Goal: Task Accomplishment & Management: Use online tool/utility

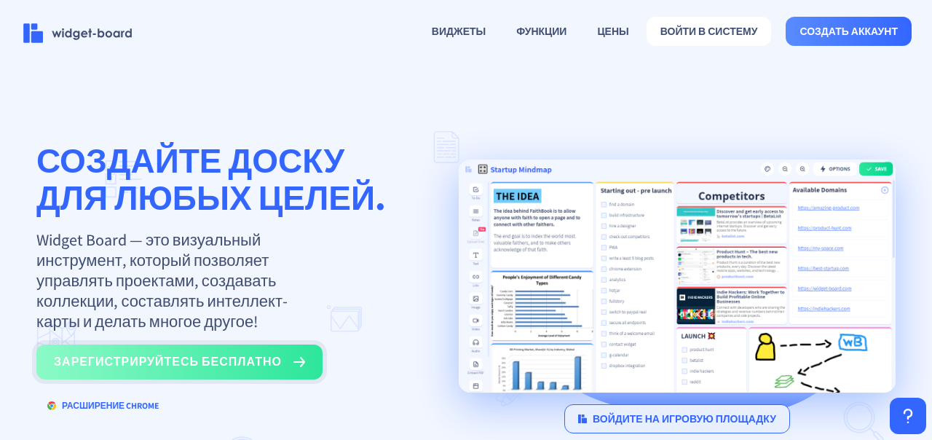
click at [273, 363] on button "зарегистрируйтесь бесплатно" at bounding box center [179, 362] width 286 height 35
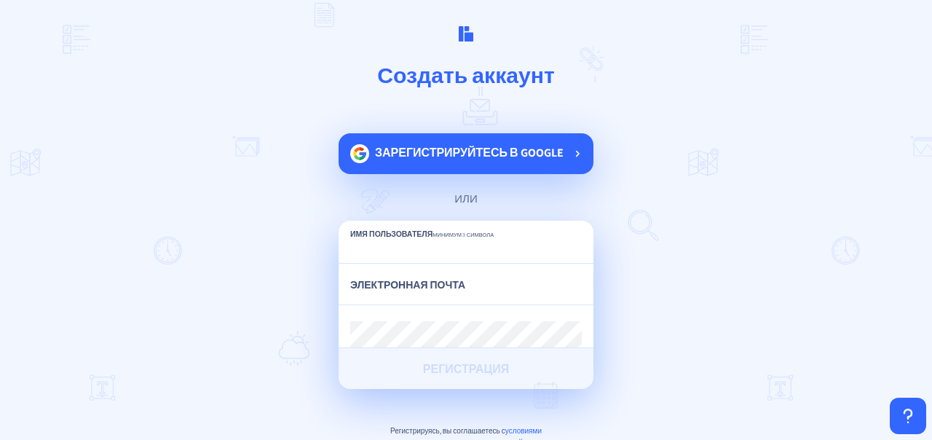
click at [385, 160] on ya-tr-span "Зарегистрируйтесь в Google" at bounding box center [469, 152] width 189 height 15
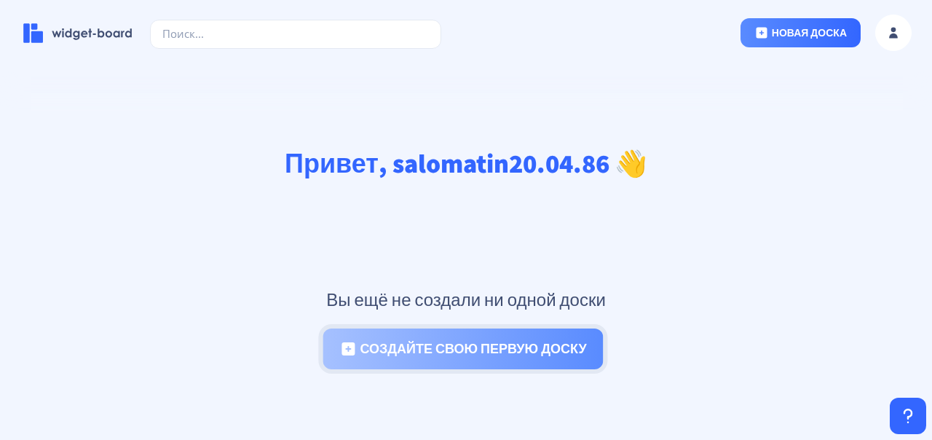
click at [500, 358] on button "создайте свою первую доску" at bounding box center [463, 349] width 280 height 41
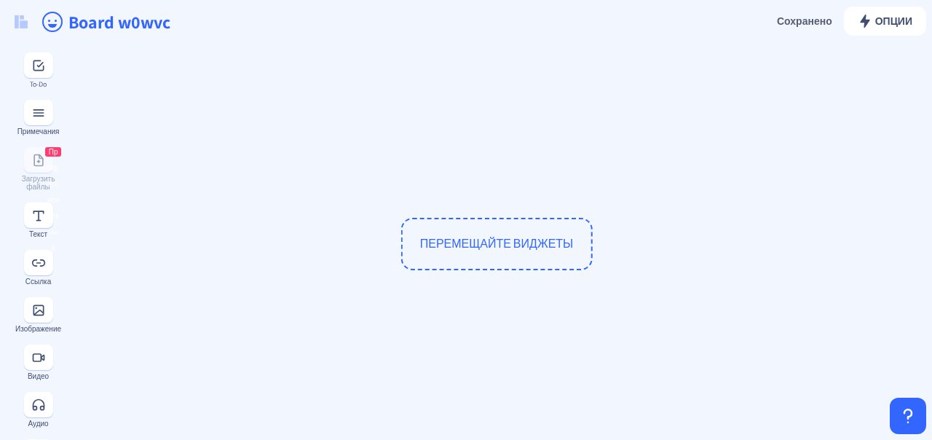
click at [478, 248] on ya-tr-span "ПЕРЕМЕЩАЙТЕ ВИДЖЕТЫ" at bounding box center [497, 243] width 154 height 15
click at [488, 240] on ya-tr-span "ПЕРЕМЕЩАЙТЕ ВИДЖЕТЫ" at bounding box center [497, 243] width 154 height 15
drag, startPoint x: 472, startPoint y: 242, endPoint x: 366, endPoint y: 195, distance: 115.4
click at [366, 195] on div "ПЕРЕМЕЩАЙТЕ ВИДЖЕТЫ" at bounding box center [497, 245] width 854 height 390
click at [463, 236] on ya-tr-span "ПЕРЕМЕЩАЙТЕ ВИДЖЕТЫ" at bounding box center [497, 243] width 154 height 15
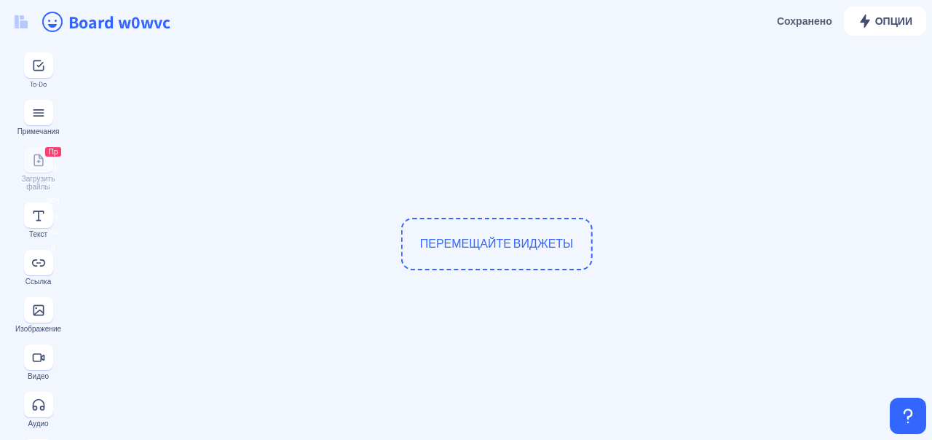
drag, startPoint x: 487, startPoint y: 239, endPoint x: 450, endPoint y: 253, distance: 39.9
click at [415, 208] on div "ПЕРЕМЕЩАЙТЕ ВИДЖЕТЫ" at bounding box center [497, 245] width 854 height 390
click at [476, 236] on ya-tr-span "ПЕРЕМЕЩАЙТЕ ВИДЖЕТЫ" at bounding box center [497, 243] width 154 height 15
click at [213, 197] on div "ПЕРЕМЕЩАЙТЕ ВИДЖЕТЫ" at bounding box center [497, 245] width 854 height 390
click at [28, 73] on button at bounding box center [38, 64] width 29 height 25
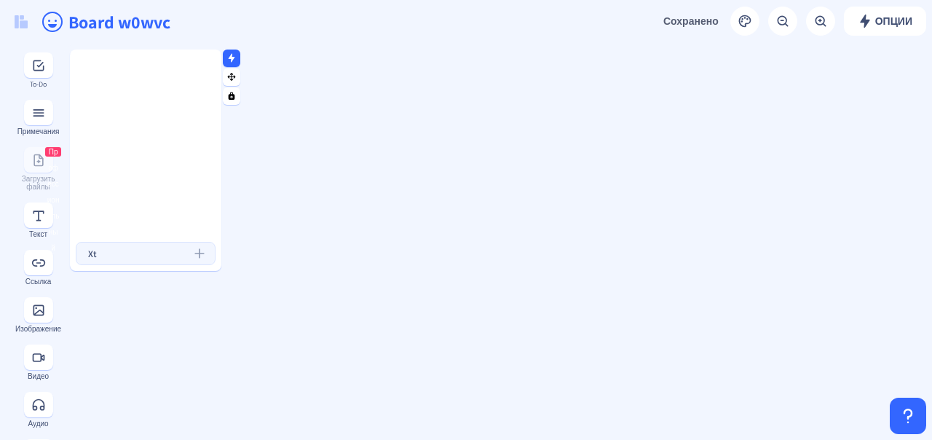
type input "X"
type input "Задча 1"
click at [195, 253] on icon "submit" at bounding box center [198, 252] width 9 height 9
click at [124, 253] on input "text" at bounding box center [146, 253] width 140 height 23
type input "Задача 2"
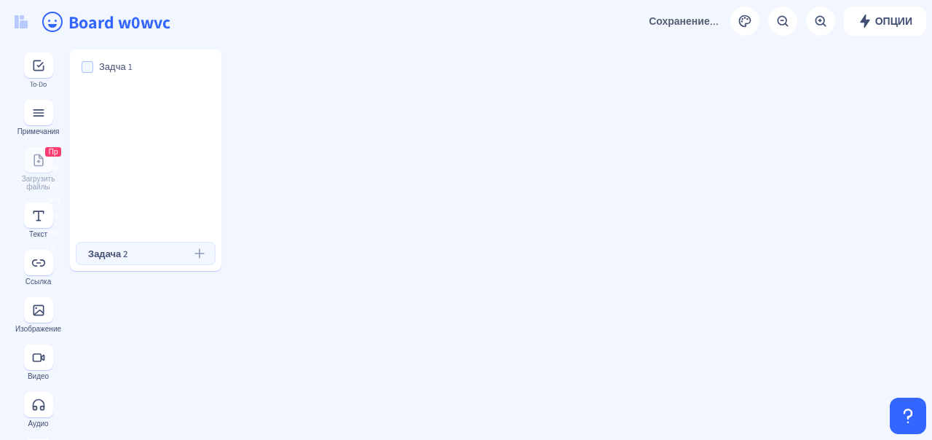
click at [207, 251] on button "submit" at bounding box center [199, 253] width 29 height 23
click at [87, 93] on span at bounding box center [88, 90] width 12 height 12
click at [82, 91] on input "checkbox" at bounding box center [82, 90] width 1 height 1
checkbox input "true"
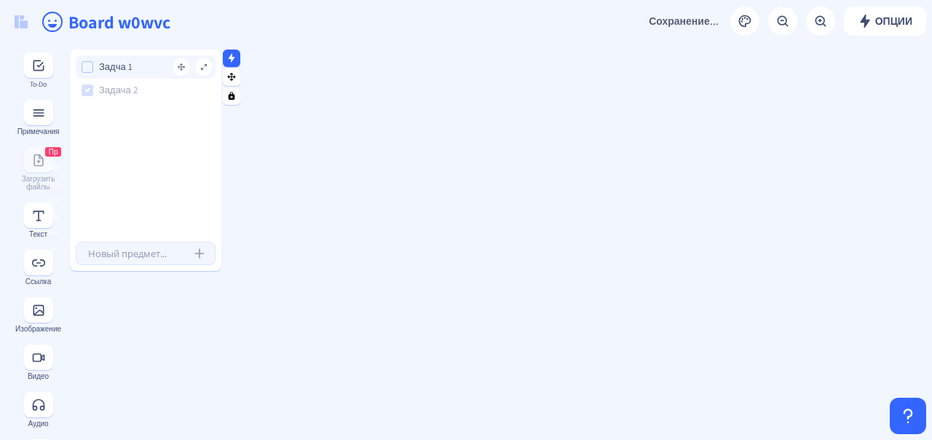
click at [89, 58] on div "Задча 1" at bounding box center [146, 66] width 140 height 23
click at [87, 65] on span at bounding box center [88, 67] width 12 height 12
click at [82, 67] on input "checkbox" at bounding box center [82, 67] width 1 height 1
checkbox input "true"
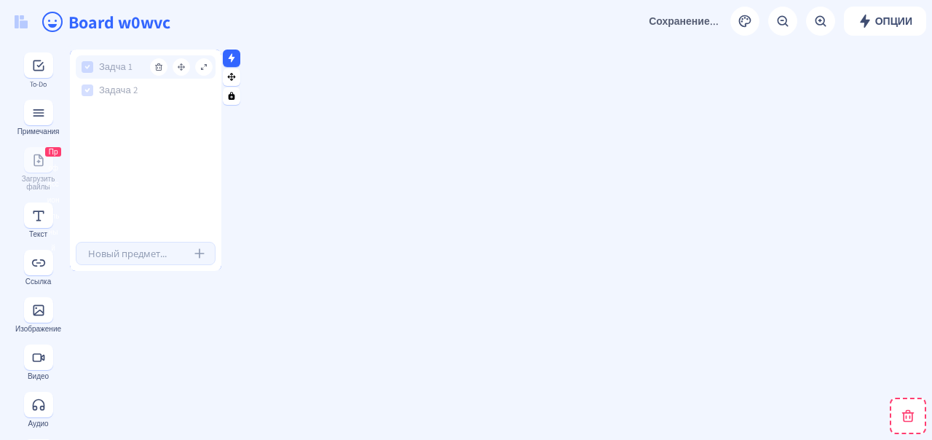
click at [117, 66] on input "Задча 1" at bounding box center [159, 67] width 122 height 16
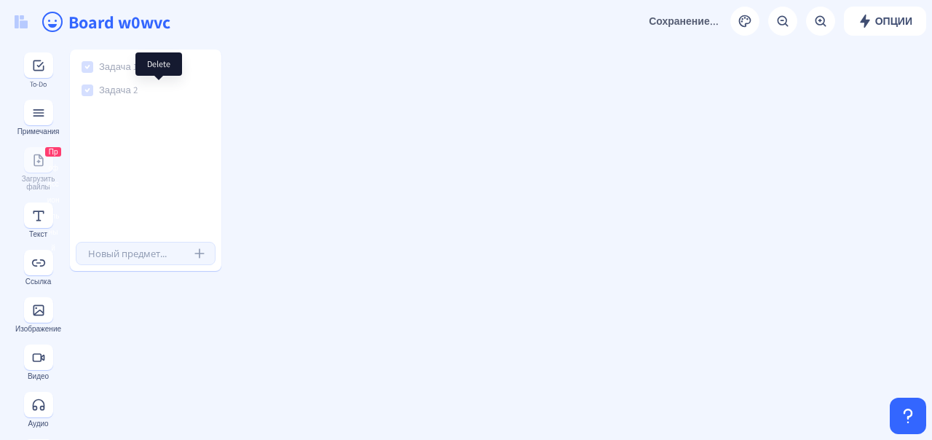
type input "Задача 1"
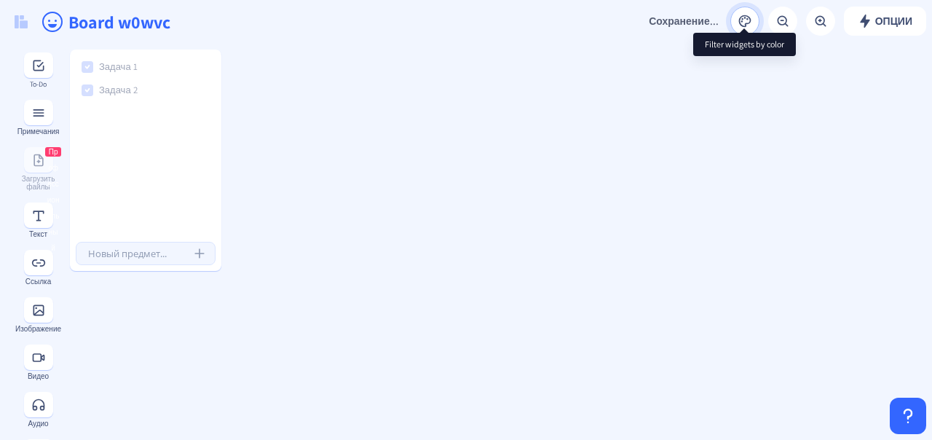
click at [743, 19] on rect at bounding box center [745, 21] width 15 height 15
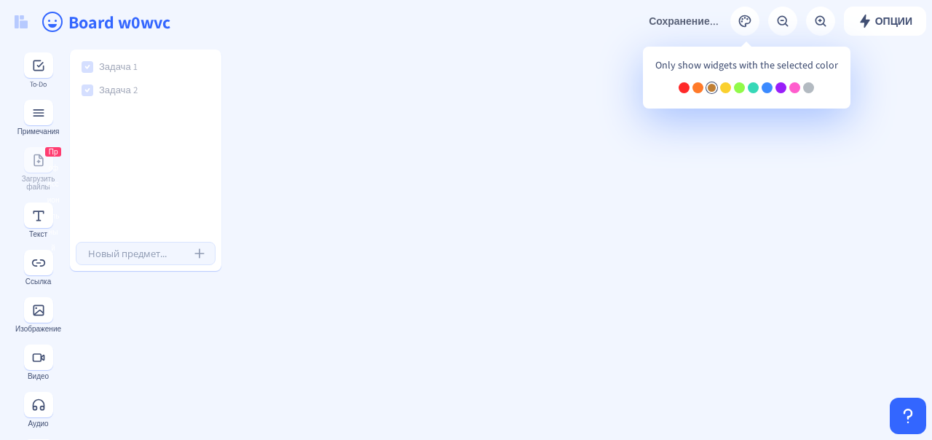
click at [709, 86] on div at bounding box center [712, 87] width 11 height 11
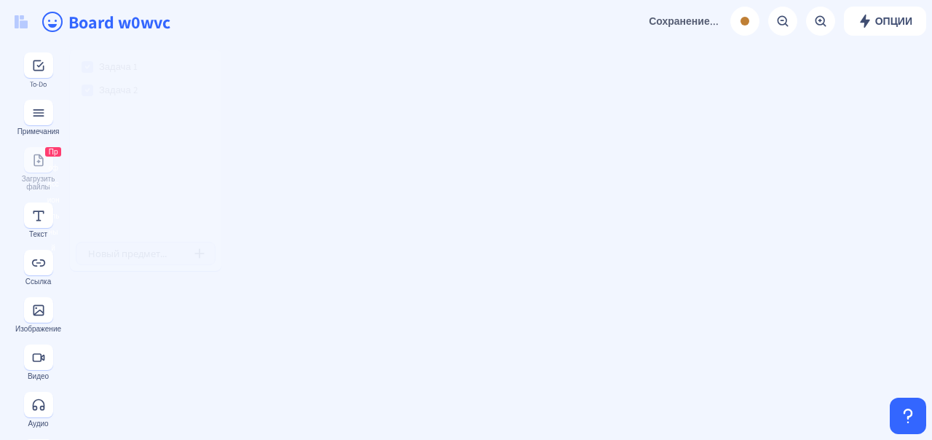
click at [738, 28] on button at bounding box center [745, 21] width 29 height 29
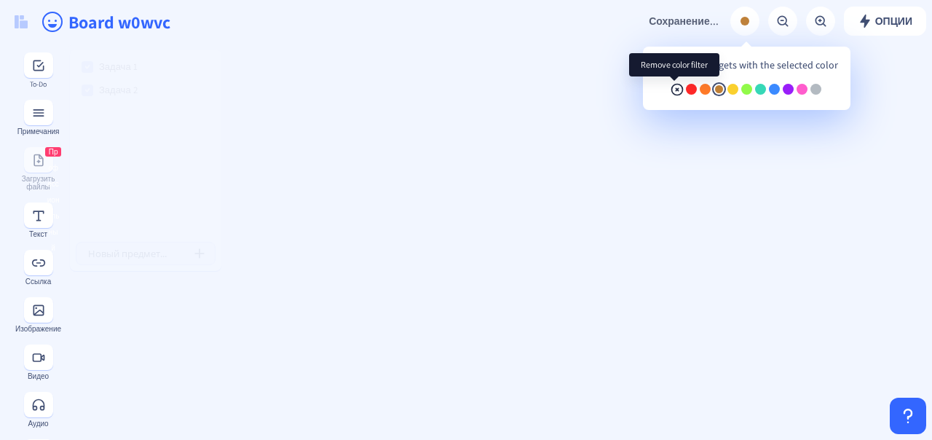
click at [672, 86] on rect at bounding box center [677, 89] width 15 height 15
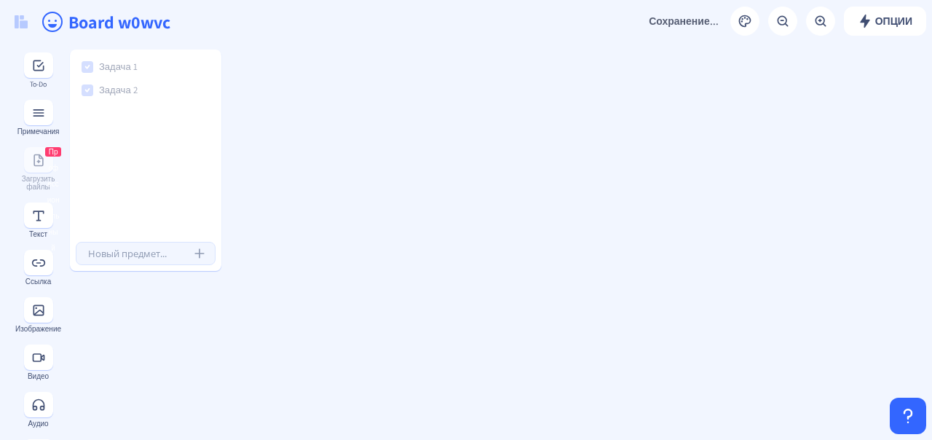
click at [181, 155] on div "Задача 1 Задача 2" at bounding box center [146, 144] width 152 height 178
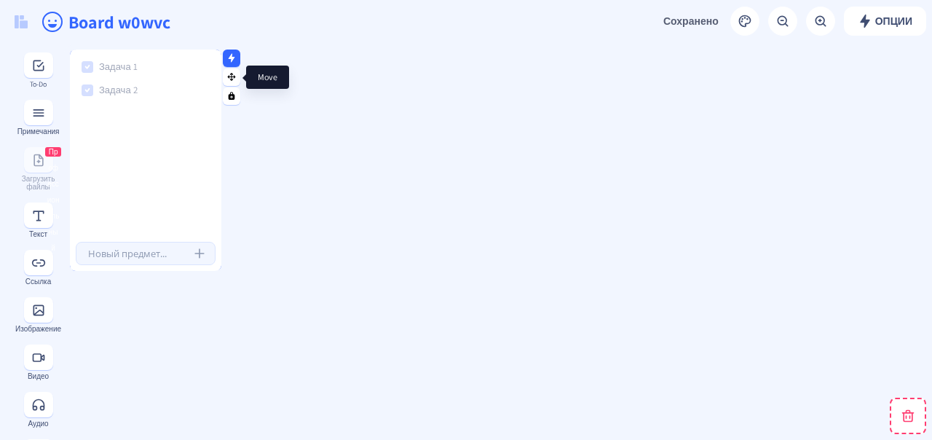
click at [231, 72] on icon at bounding box center [232, 76] width 10 height 9
click at [231, 95] on rect at bounding box center [231, 95] width 9 height 9
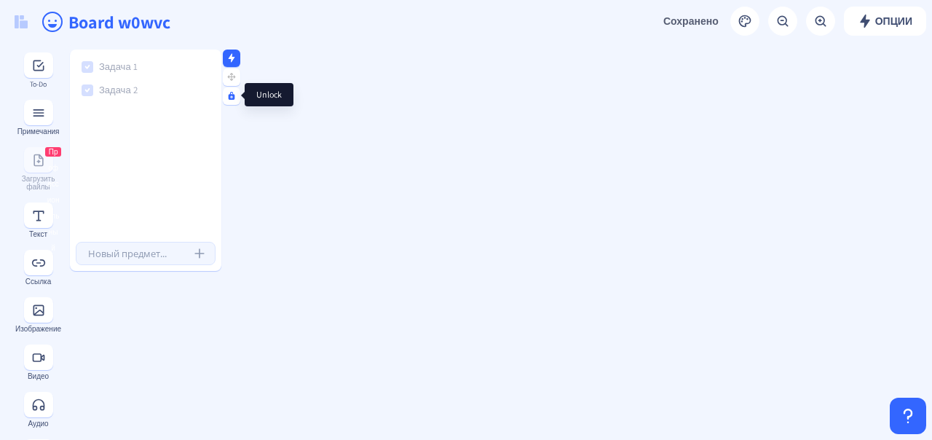
click at [231, 98] on icon at bounding box center [232, 96] width 7 height 8
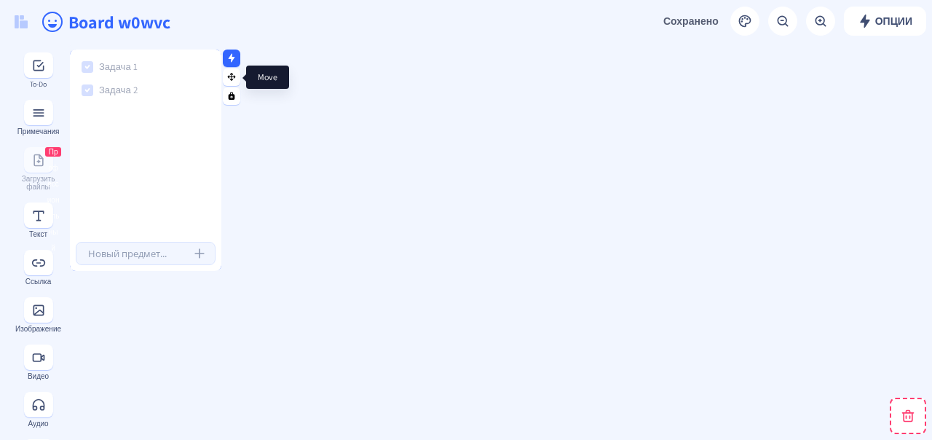
click at [231, 83] on nb-icon at bounding box center [231, 76] width 15 height 15
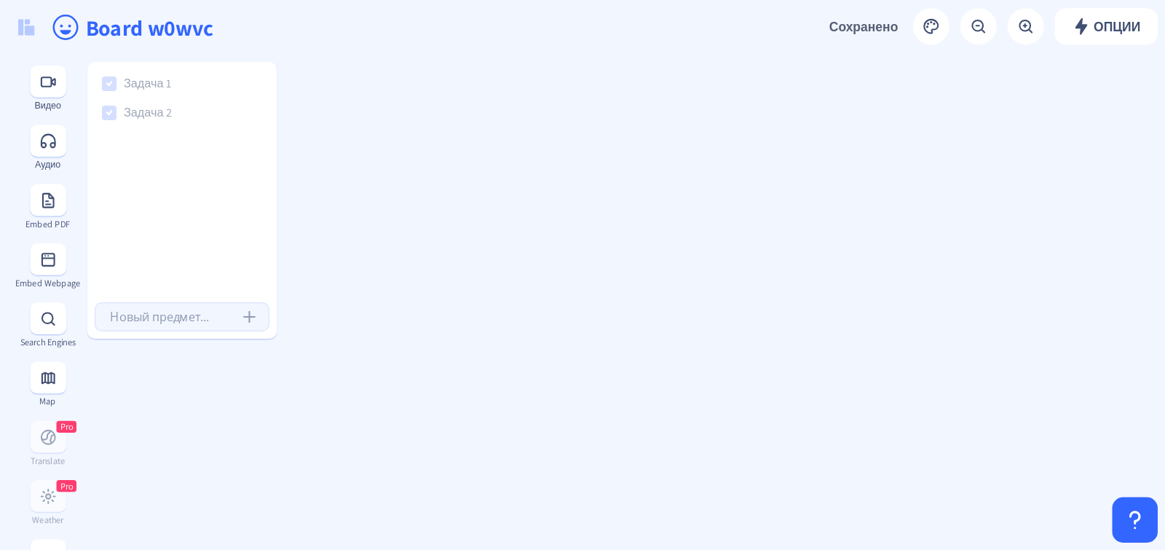
scroll to position [364, 0]
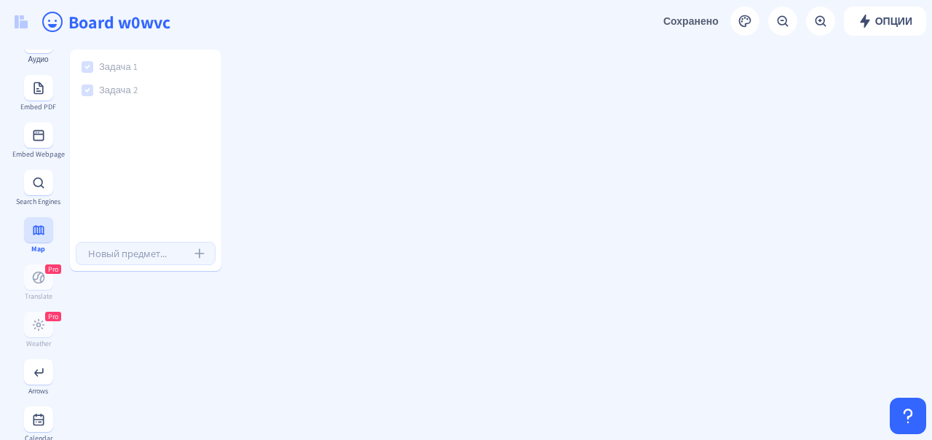
click at [44, 243] on button at bounding box center [38, 229] width 29 height 25
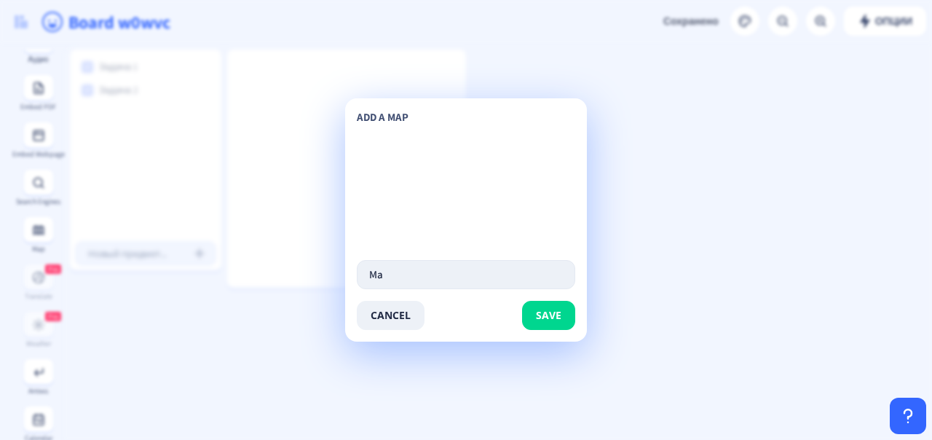
type input "Map"
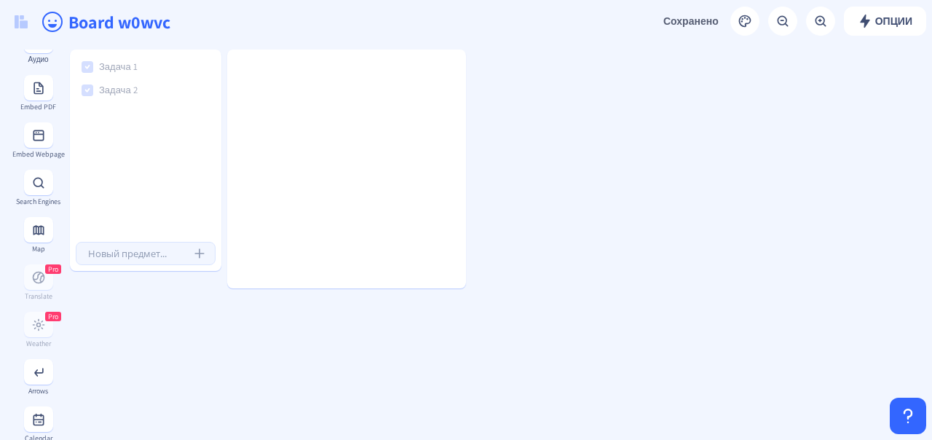
drag, startPoint x: 534, startPoint y: 251, endPoint x: 456, endPoint y: 208, distance: 89.0
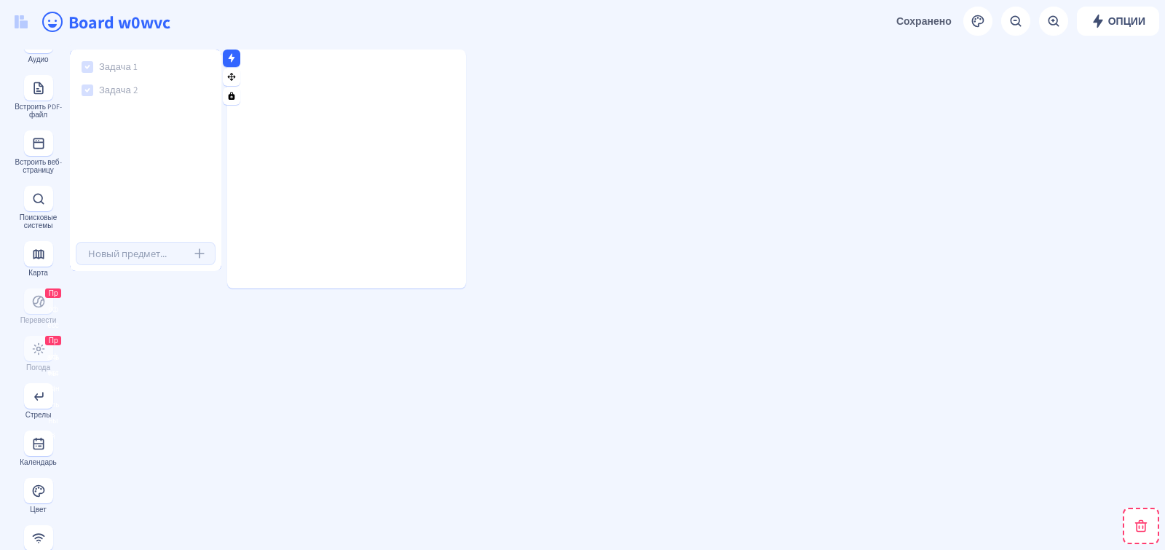
click at [168, 149] on div "Задача 1 Задача 2" at bounding box center [146, 144] width 152 height 178
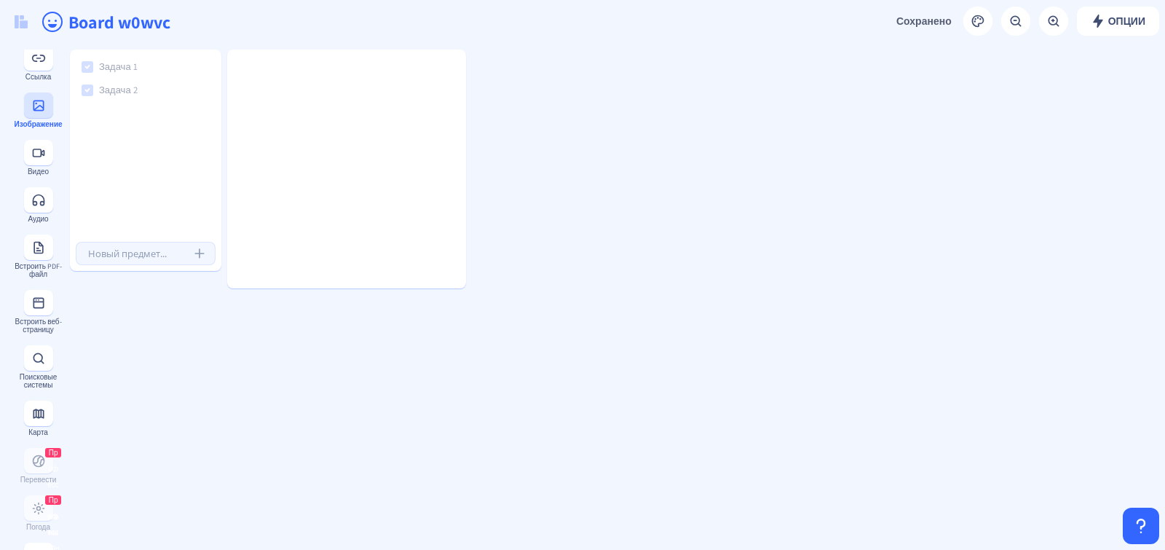
scroll to position [0, 0]
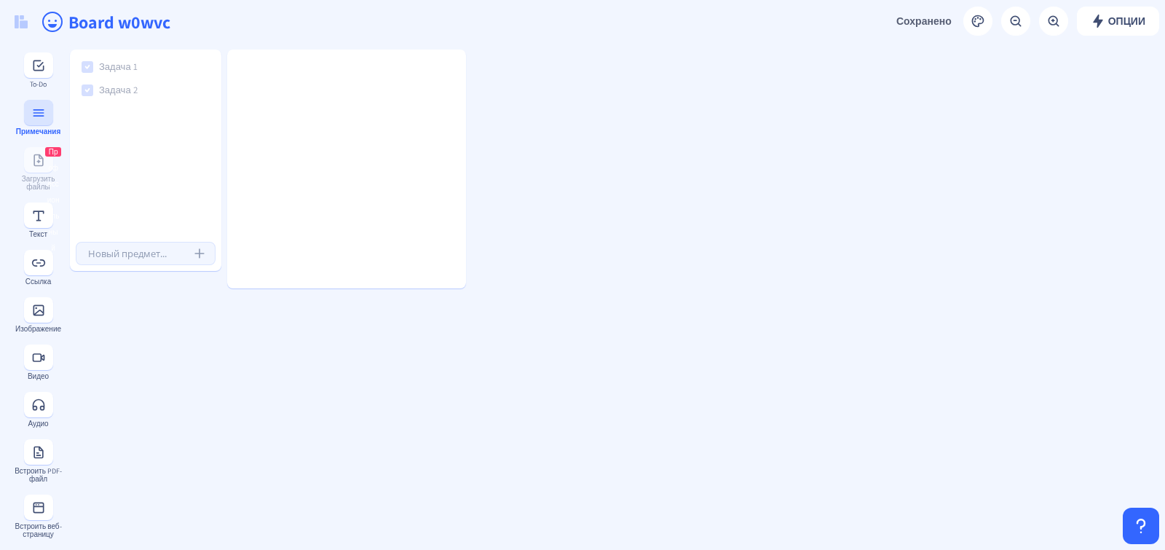
click at [31, 118] on rect at bounding box center [38, 113] width 15 height 15
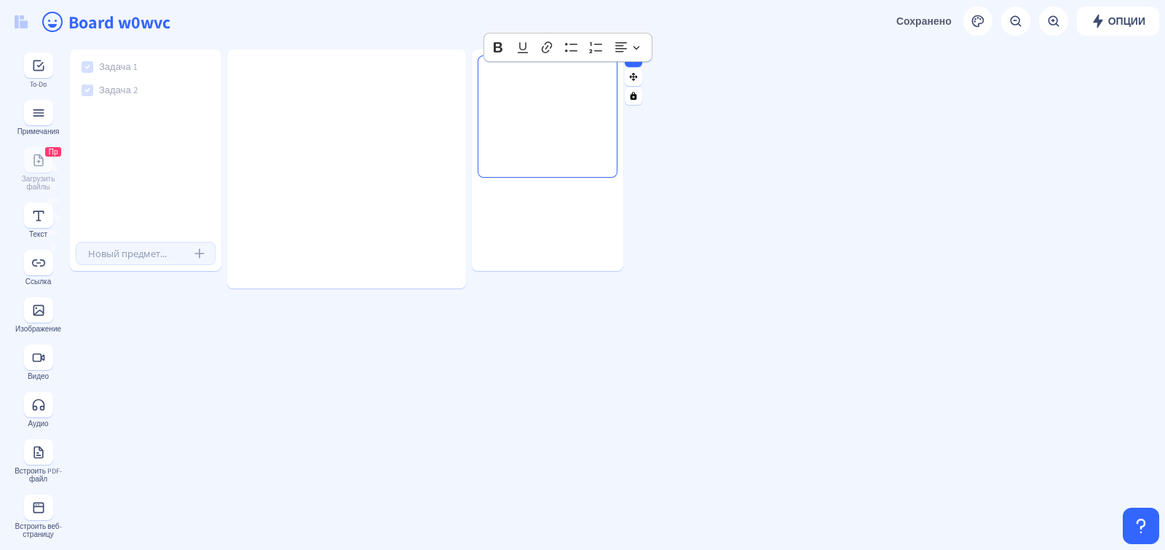
click at [565, 99] on div "Rich Text Editor, main" at bounding box center [547, 116] width 127 height 109
click at [538, 82] on p "Rich Text Editor, main" at bounding box center [548, 79] width 114 height 15
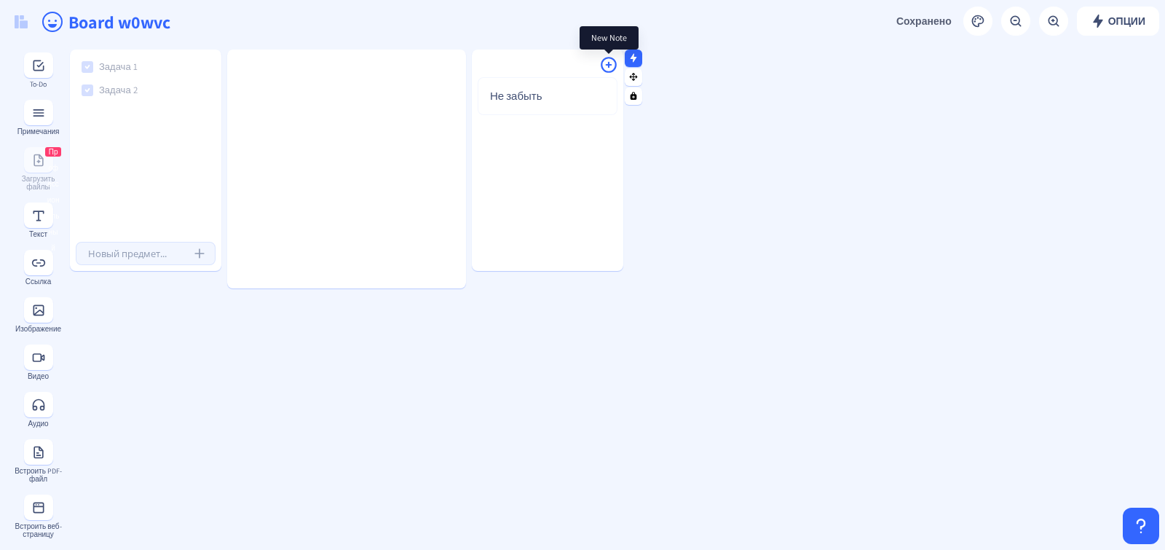
click at [613, 67] on rect at bounding box center [608, 64] width 19 height 19
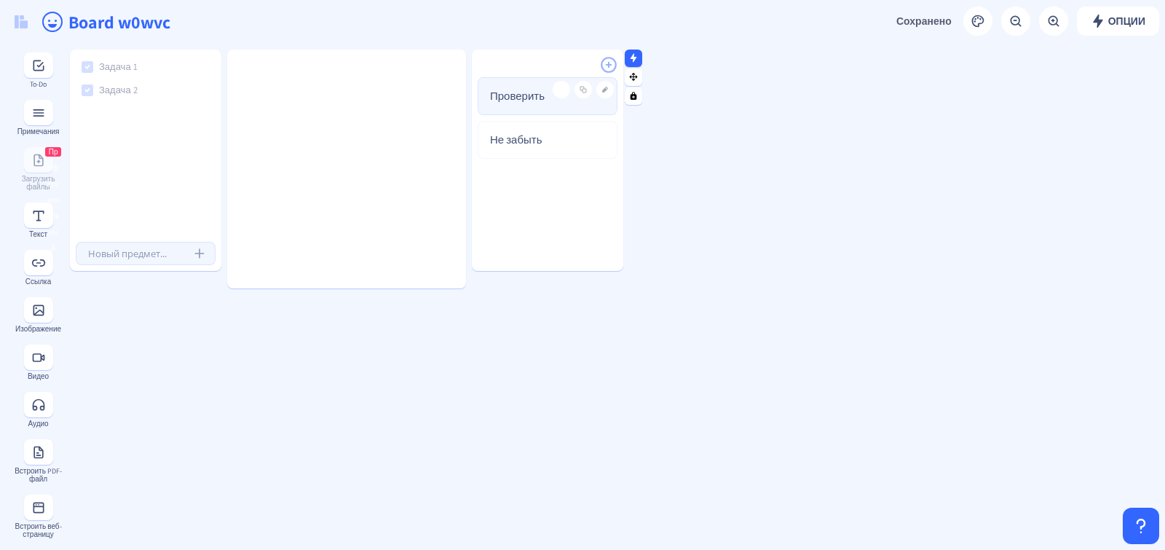
click at [528, 93] on ya-tr-span "Проверить" at bounding box center [517, 96] width 55 height 14
click at [561, 87] on rect at bounding box center [561, 89] width 9 height 9
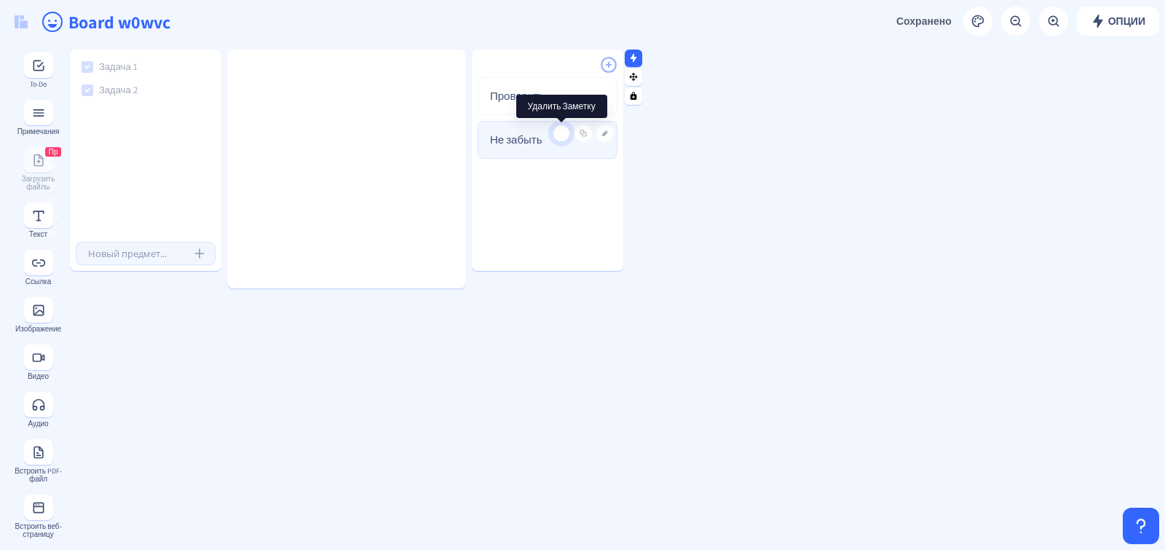
click at [558, 137] on button at bounding box center [561, 133] width 17 height 17
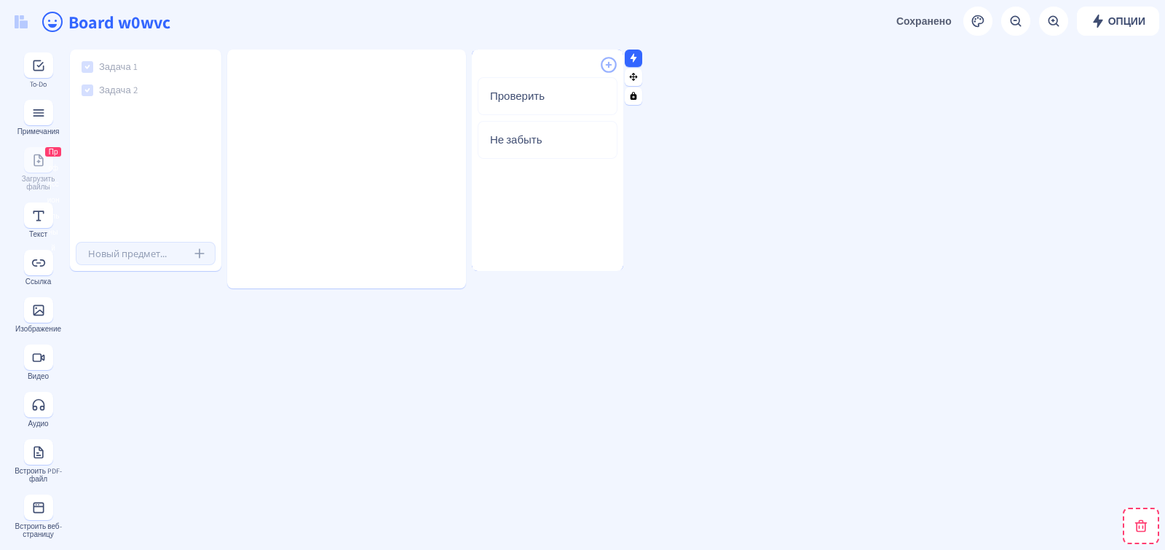
click at [569, 238] on div "Проверить Не забыть" at bounding box center [548, 171] width 152 height 189
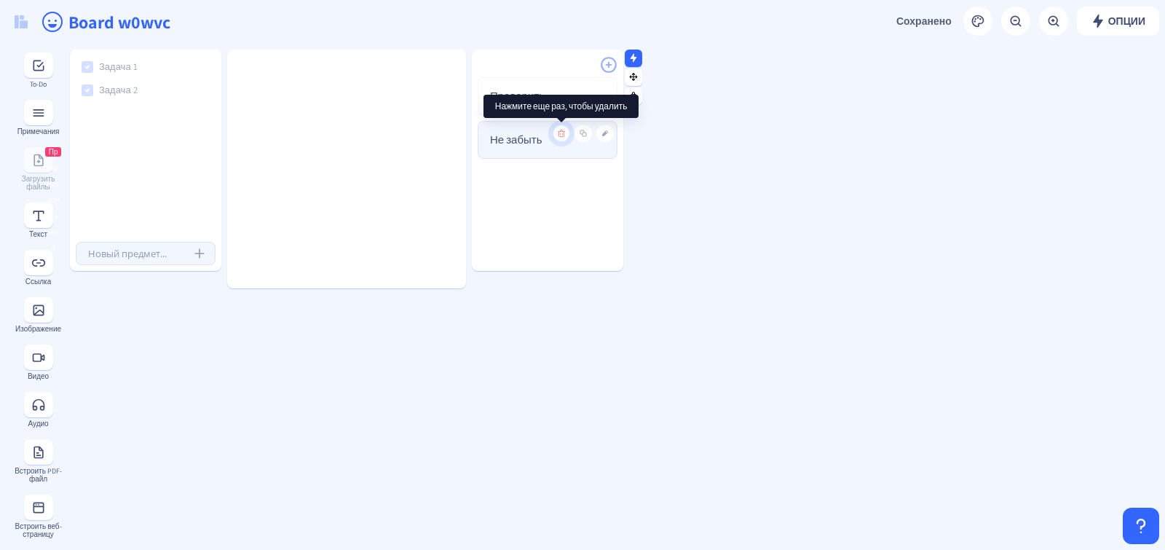
click at [562, 129] on icon at bounding box center [561, 133] width 9 height 9
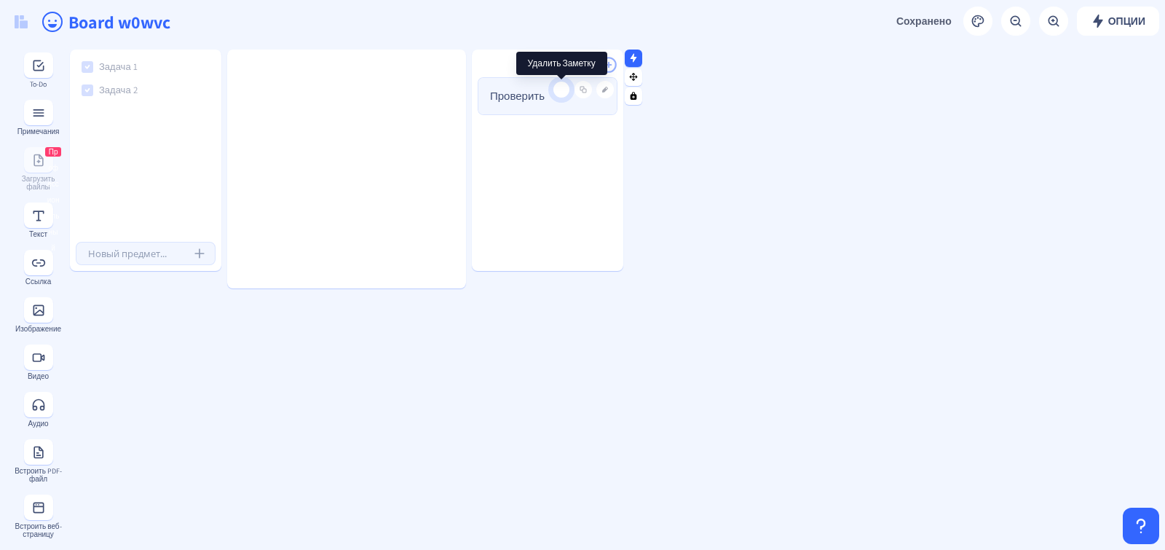
click at [562, 88] on rect at bounding box center [561, 89] width 9 height 9
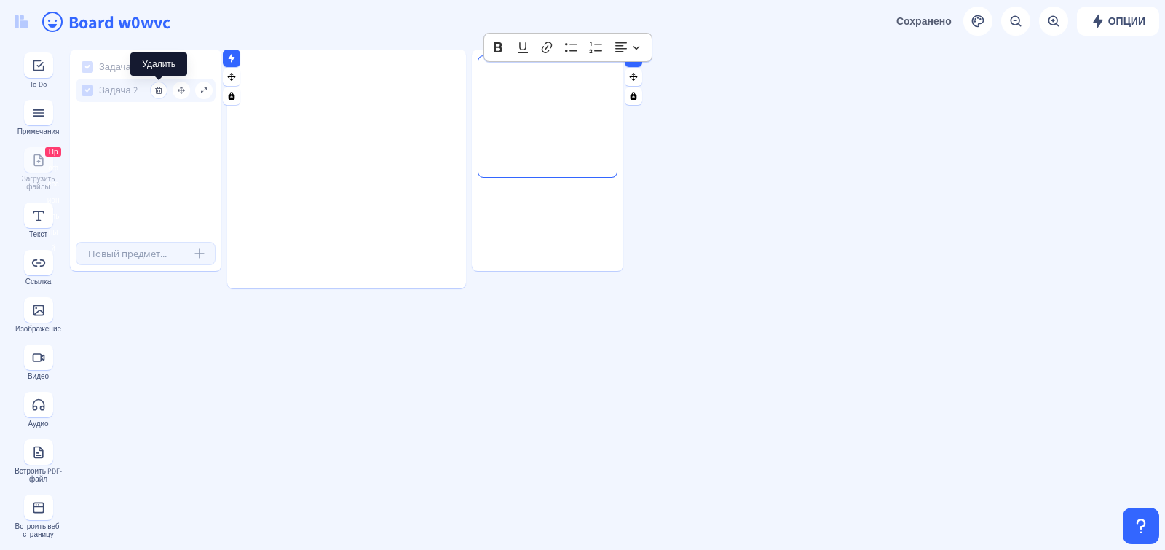
click at [159, 87] on rect at bounding box center [158, 90] width 9 height 9
click at [158, 66] on rect at bounding box center [158, 67] width 9 height 9
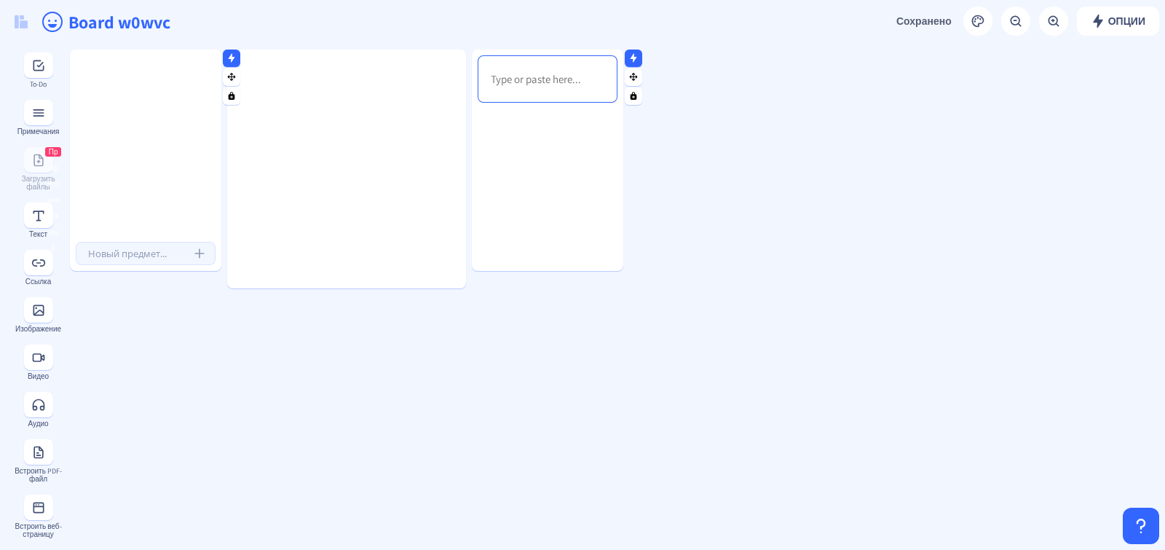
drag, startPoint x: 973, startPoint y: 205, endPoint x: 958, endPoint y: 205, distance: 15.3
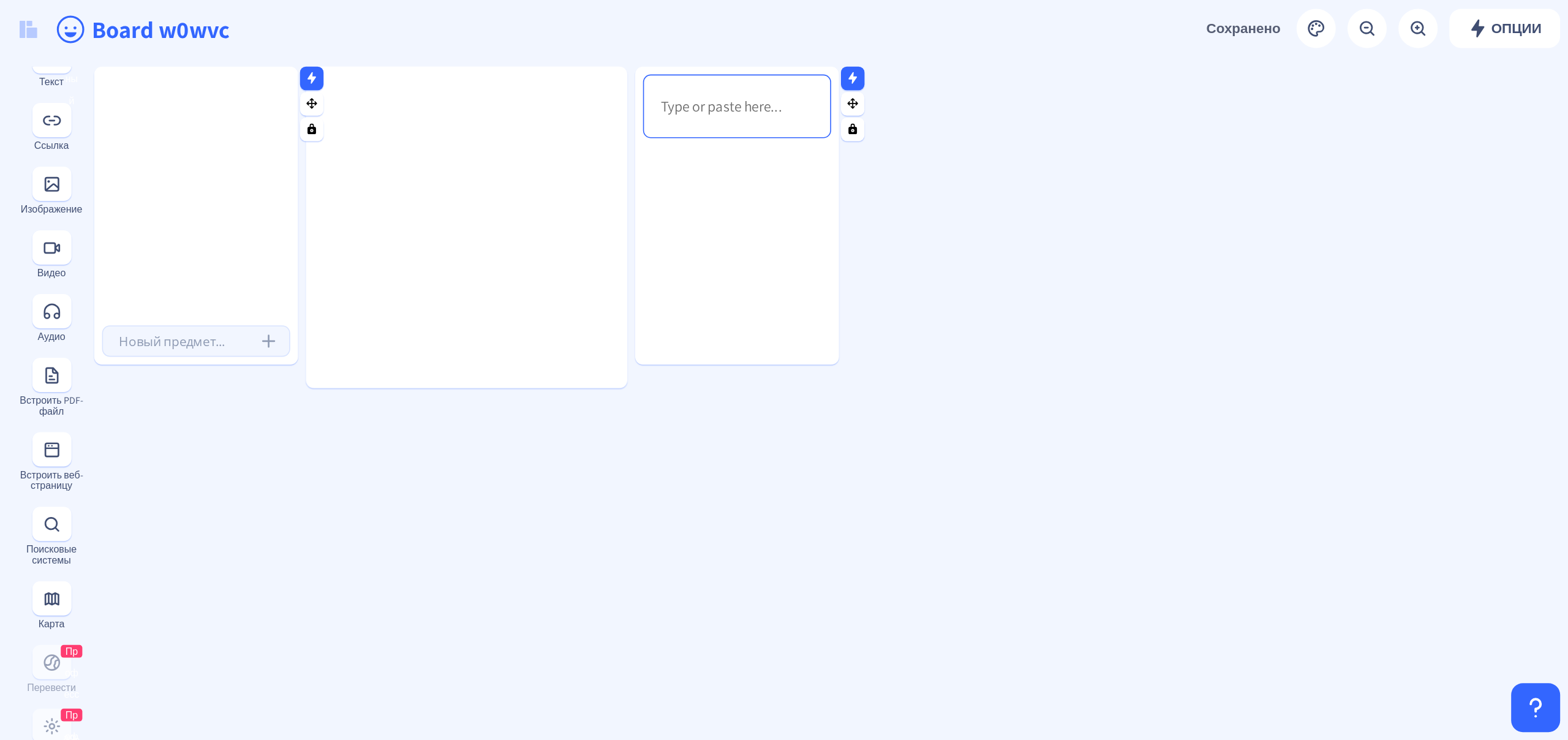
scroll to position [96, 0]
click at [171, 73] on div at bounding box center [123, 126] width 128 height 150
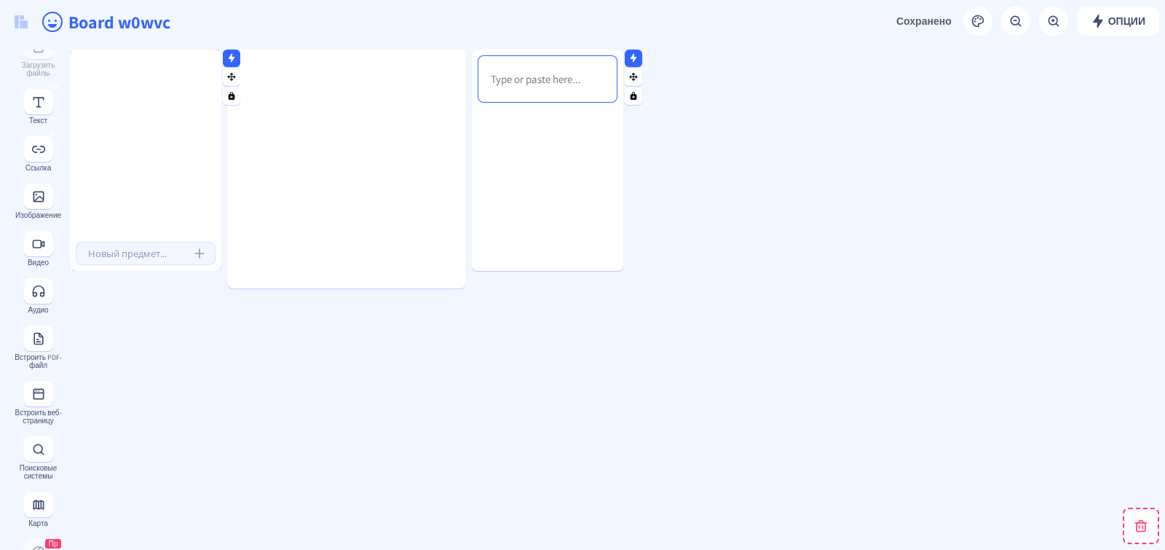
click at [178, 87] on div at bounding box center [146, 150] width 152 height 178
click at [149, 99] on div at bounding box center [146, 150] width 152 height 178
click at [146, 113] on div at bounding box center [146, 150] width 152 height 178
click at [169, 156] on div at bounding box center [146, 150] width 152 height 178
click at [157, 224] on div at bounding box center [146, 150] width 152 height 178
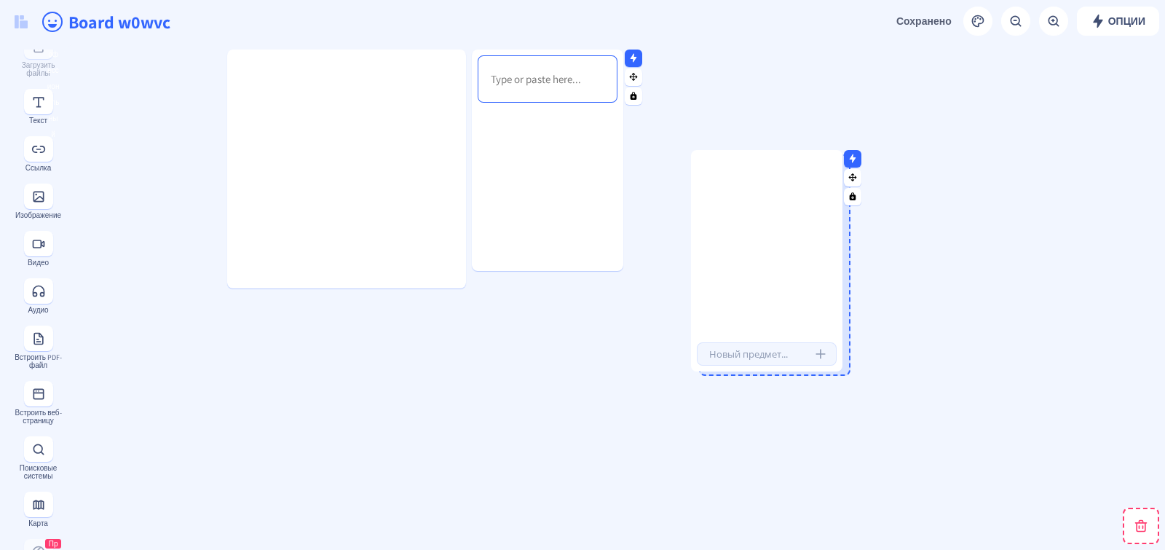
drag, startPoint x: 146, startPoint y: 219, endPoint x: 768, endPoint y: 320, distance: 629.4
click at [768, 320] on div at bounding box center [767, 251] width 152 height 178
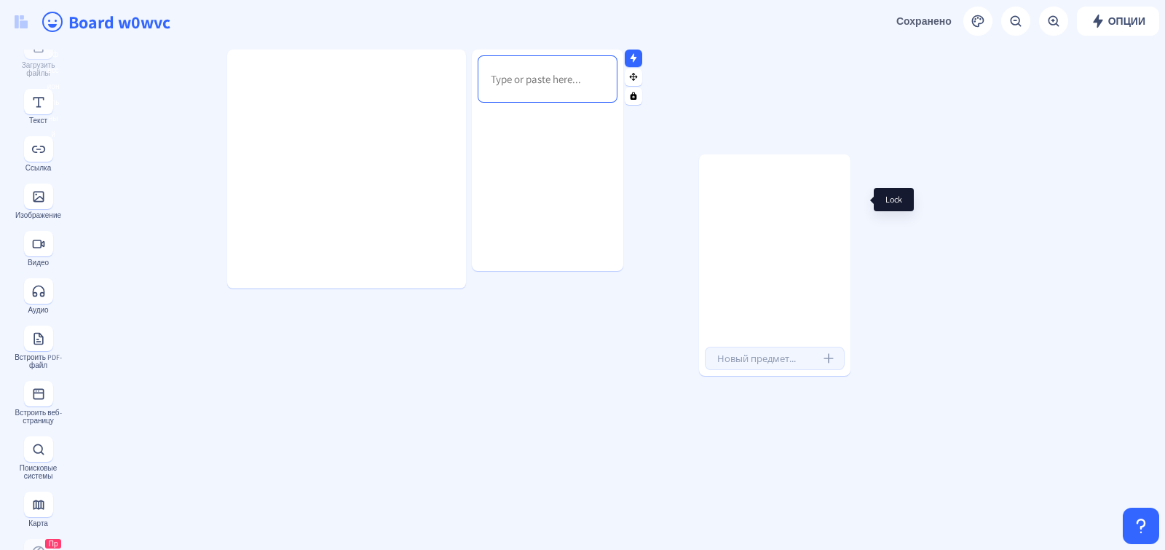
click at [865, 200] on rect at bounding box center [861, 200] width 9 height 9
click at [856, 198] on icon at bounding box center [861, 200] width 10 height 9
click at [861, 181] on icon at bounding box center [861, 182] width 8 height 8
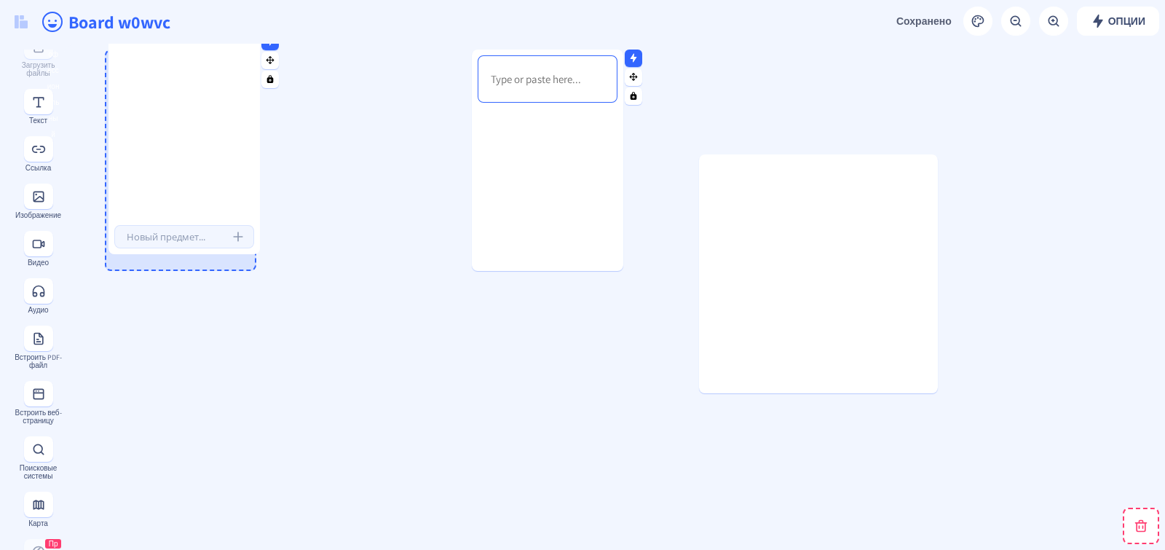
drag, startPoint x: 767, startPoint y: 267, endPoint x: 176, endPoint y: 146, distance: 603.1
click at [176, 146] on div at bounding box center [185, 133] width 152 height 178
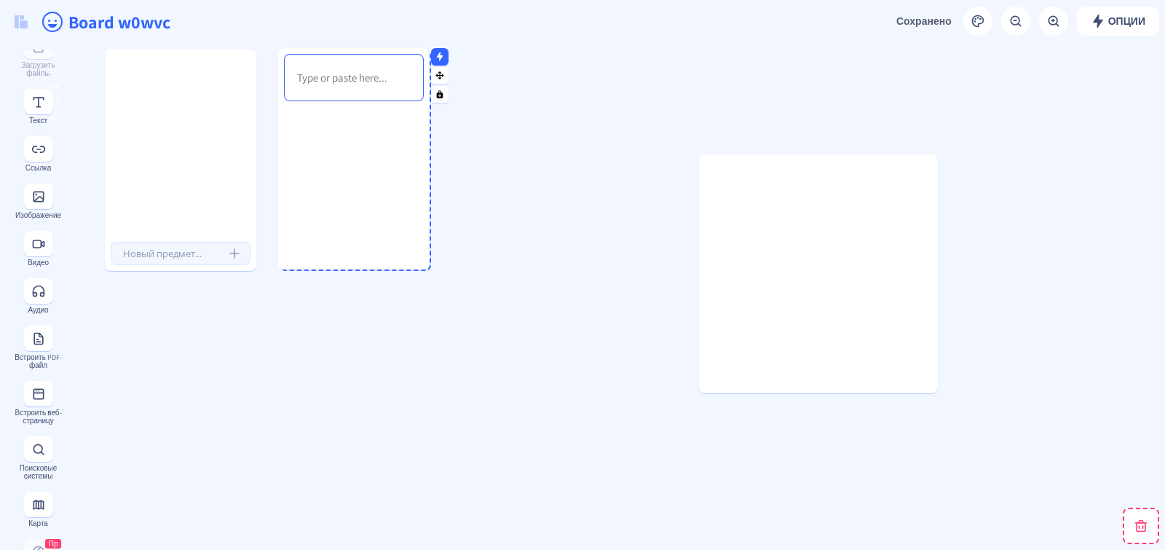
drag, startPoint x: 510, startPoint y: 172, endPoint x: 316, endPoint y: 170, distance: 193.8
click at [316, 170] on div at bounding box center [354, 201] width 152 height 189
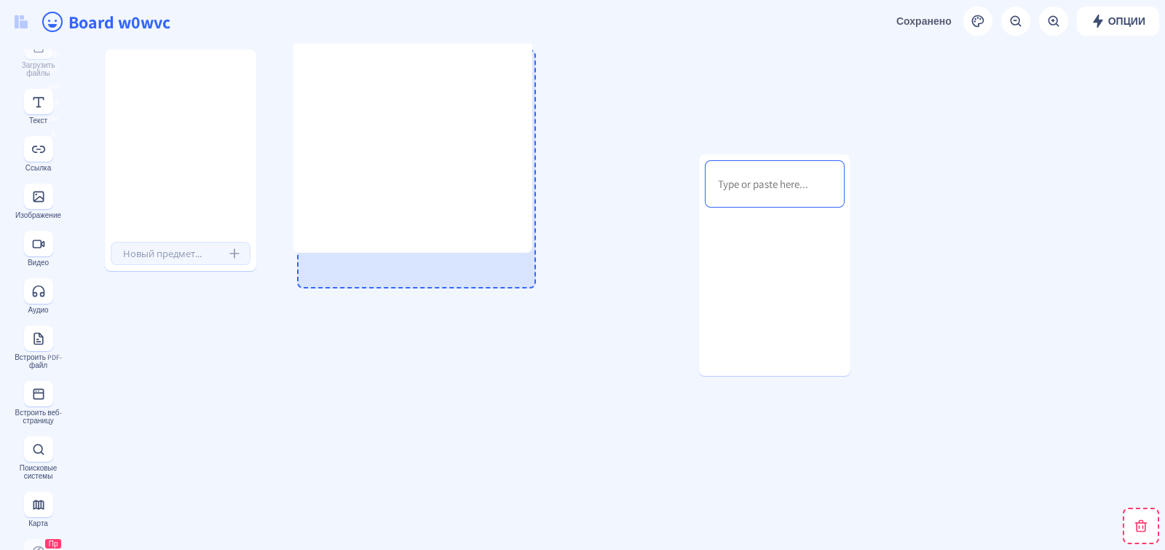
drag, startPoint x: 952, startPoint y: 180, endPoint x: 546, endPoint y: 39, distance: 429.4
click at [546, 39] on app-new "Опции Сохранено Сохранение... Board w0wvc To-Do Примечания Профессиональный Заг…" at bounding box center [582, 275] width 1165 height 550
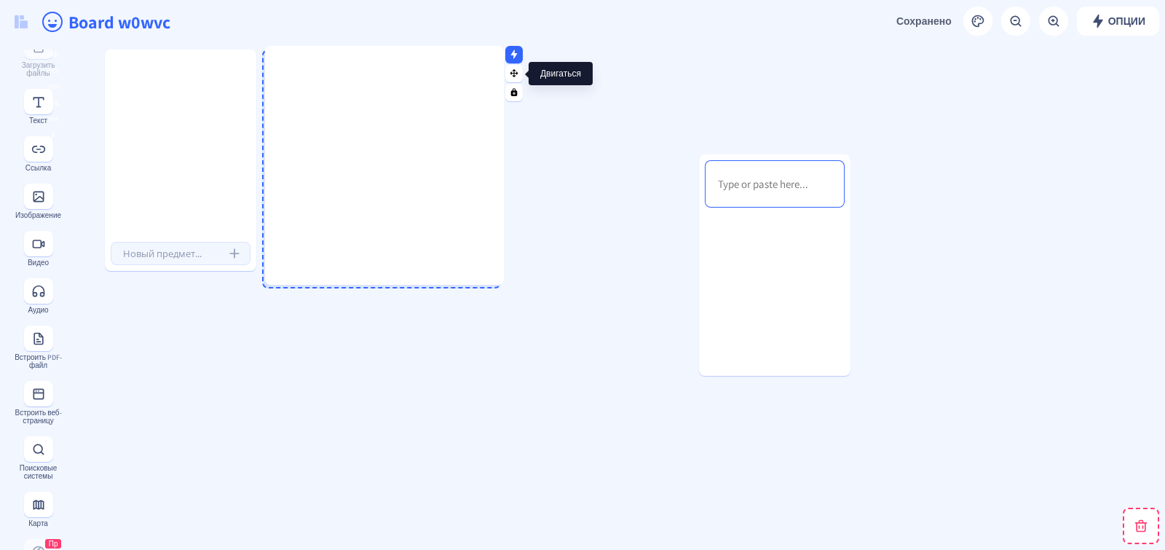
drag, startPoint x: 547, startPoint y: 73, endPoint x: 515, endPoint y: 69, distance: 32.3
click at [515, 69] on icon at bounding box center [515, 73] width 8 height 8
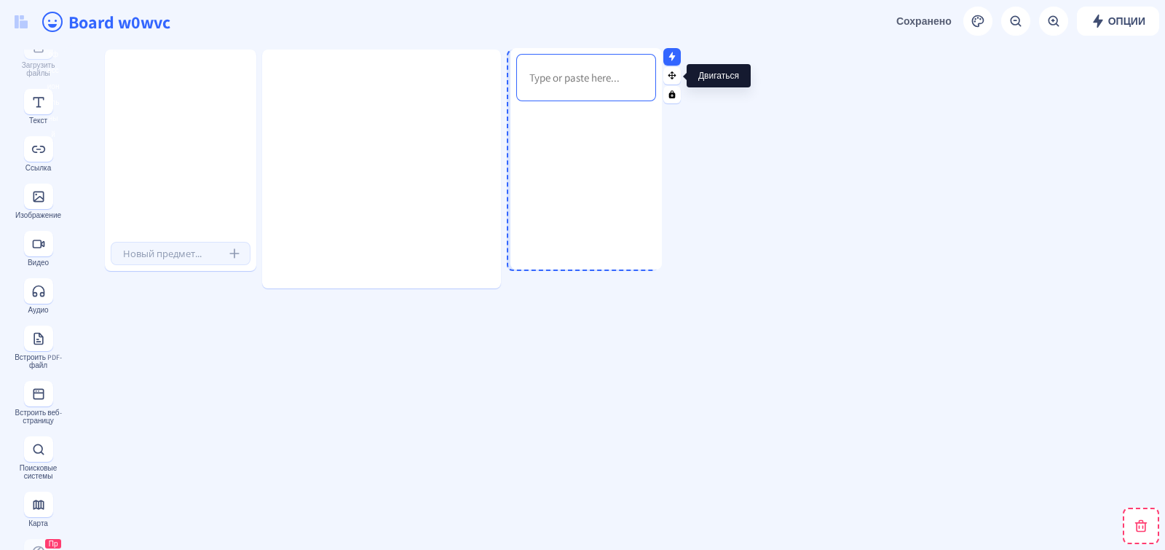
drag, startPoint x: 859, startPoint y: 179, endPoint x: 670, endPoint y: 73, distance: 216.6
click at [670, 73] on icon at bounding box center [673, 75] width 8 height 8
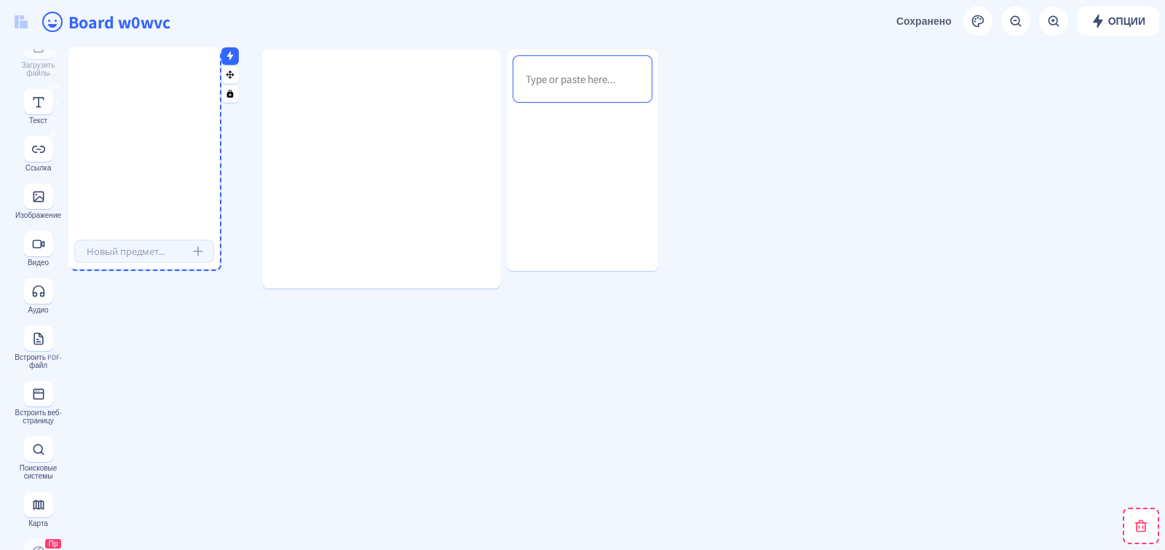
drag, startPoint x: 141, startPoint y: 69, endPoint x: 104, endPoint y: 67, distance: 36.5
click at [104, 67] on div at bounding box center [144, 148] width 152 height 178
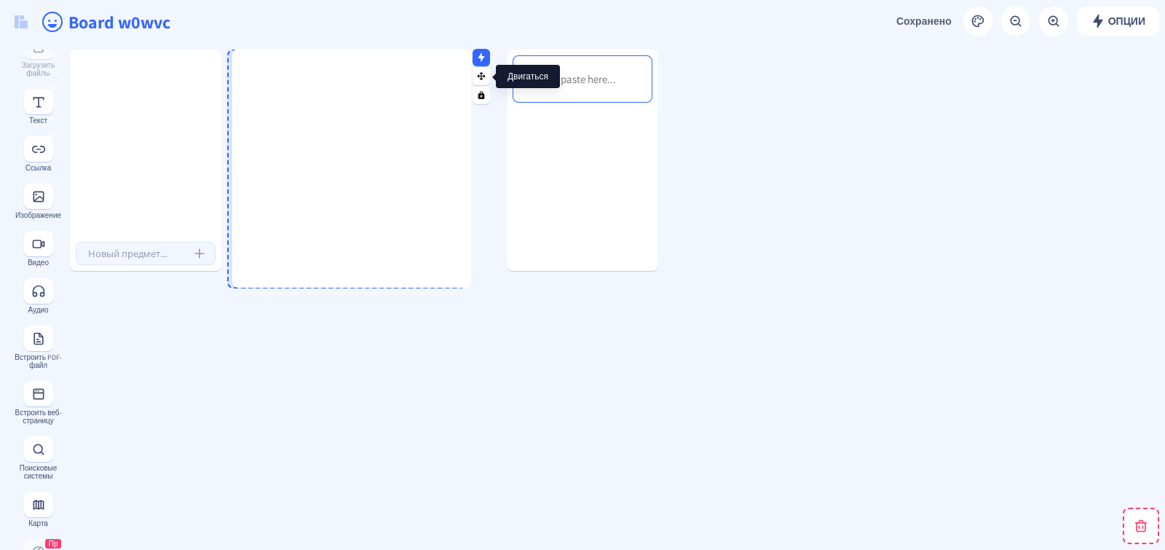
drag, startPoint x: 516, startPoint y: 73, endPoint x: 487, endPoint y: 72, distance: 29.9
click at [487, 72] on nb-icon at bounding box center [481, 75] width 15 height 15
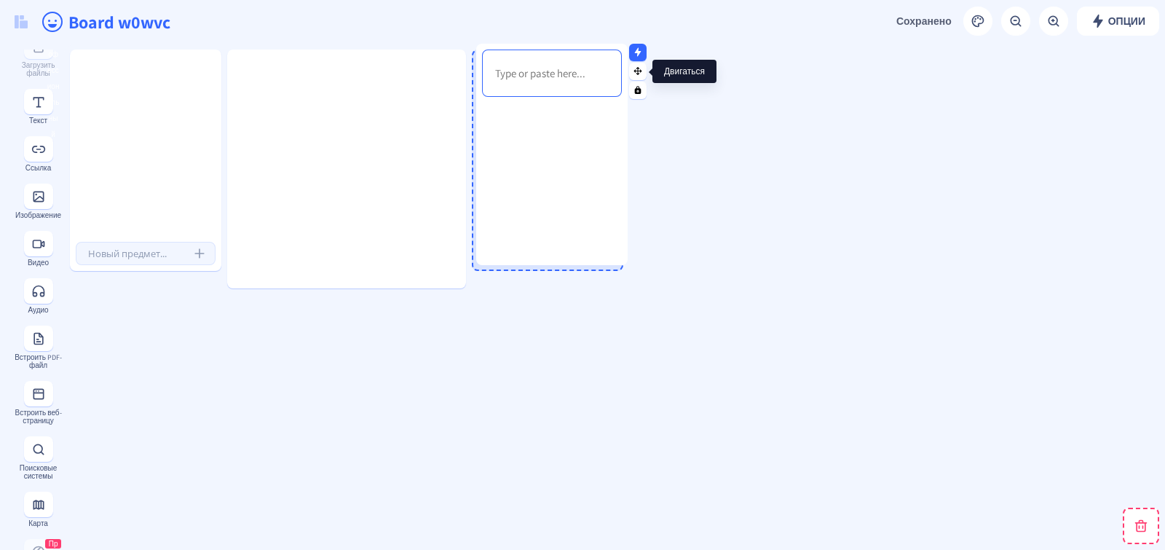
drag, startPoint x: 669, startPoint y: 76, endPoint x: 639, endPoint y: 71, distance: 31.1
click at [639, 71] on rect at bounding box center [638, 70] width 9 height 9
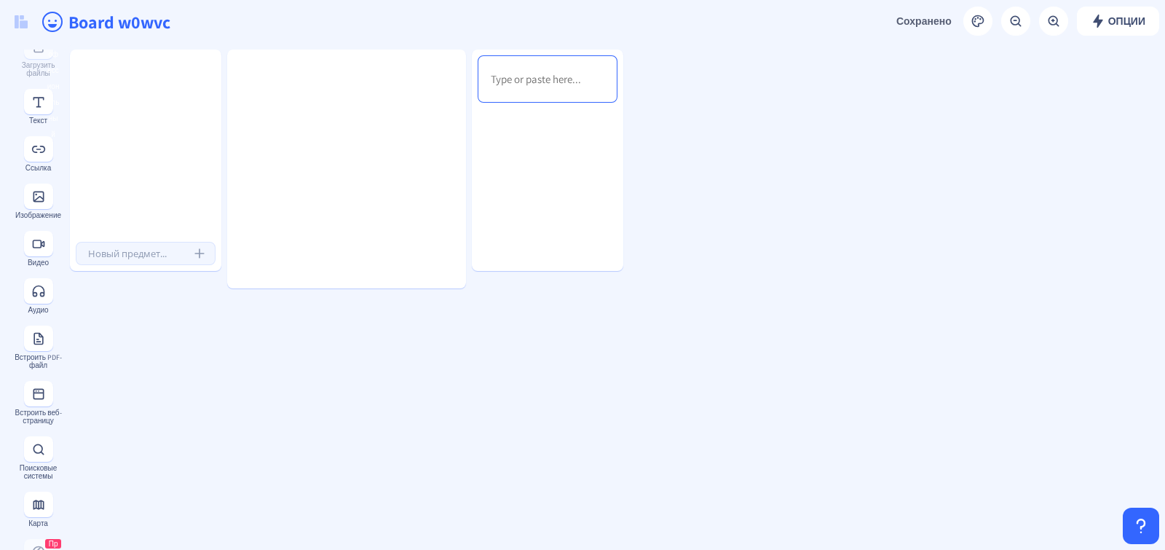
drag, startPoint x: 725, startPoint y: 173, endPoint x: 732, endPoint y: 216, distance: 42.9
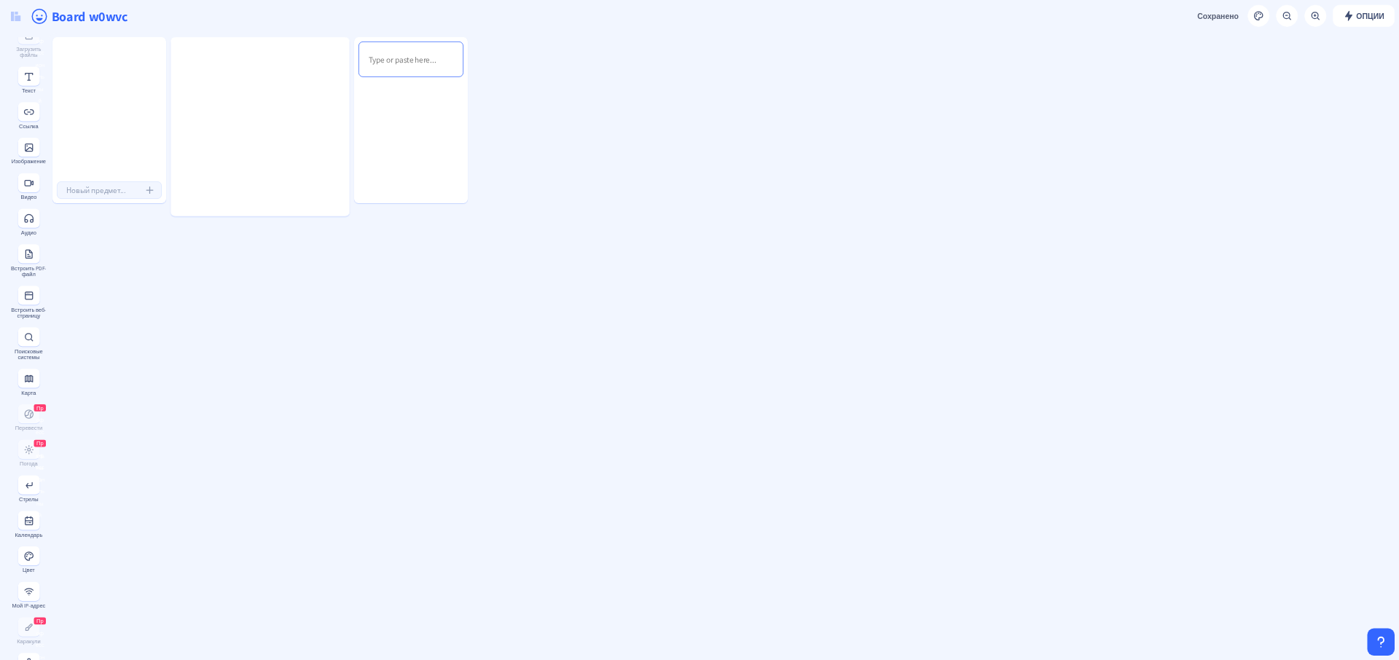
scroll to position [0, 0]
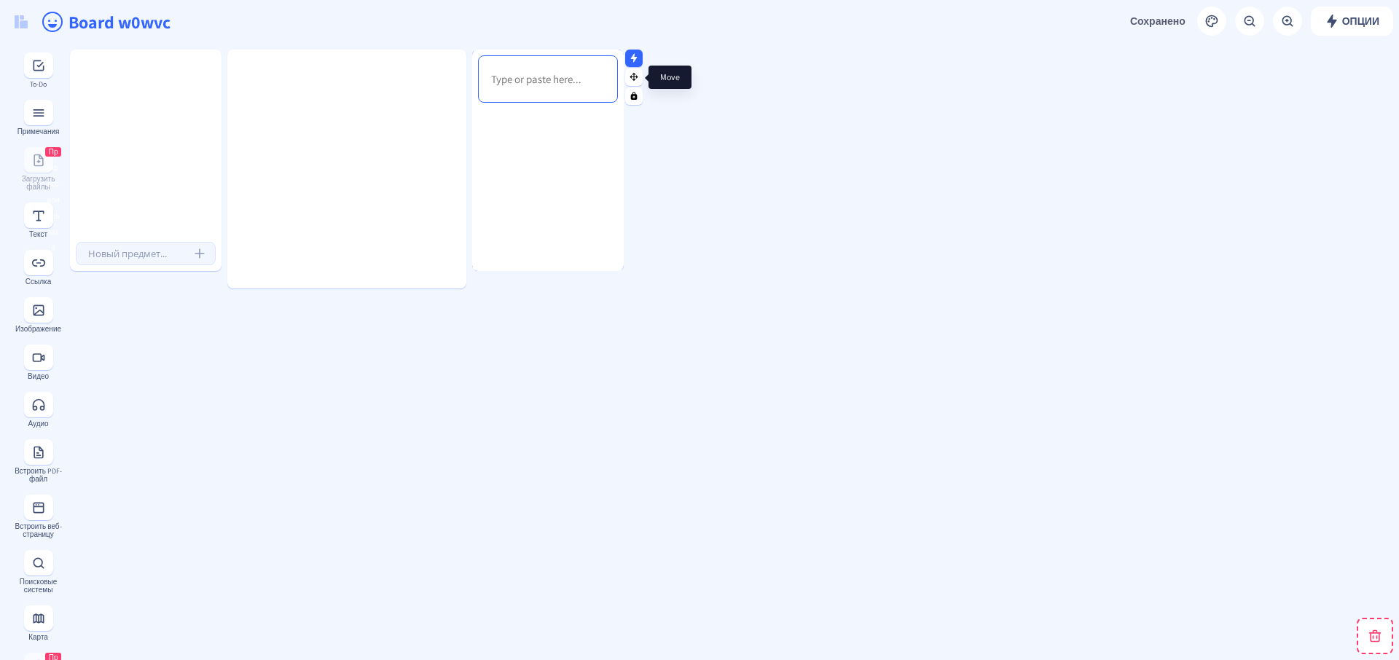
click at [635, 76] on icon at bounding box center [634, 77] width 8 height 8
click at [634, 94] on icon at bounding box center [634, 96] width 7 height 8
click at [636, 91] on rect at bounding box center [633, 95] width 9 height 9
click at [24, 216] on button at bounding box center [38, 214] width 29 height 25
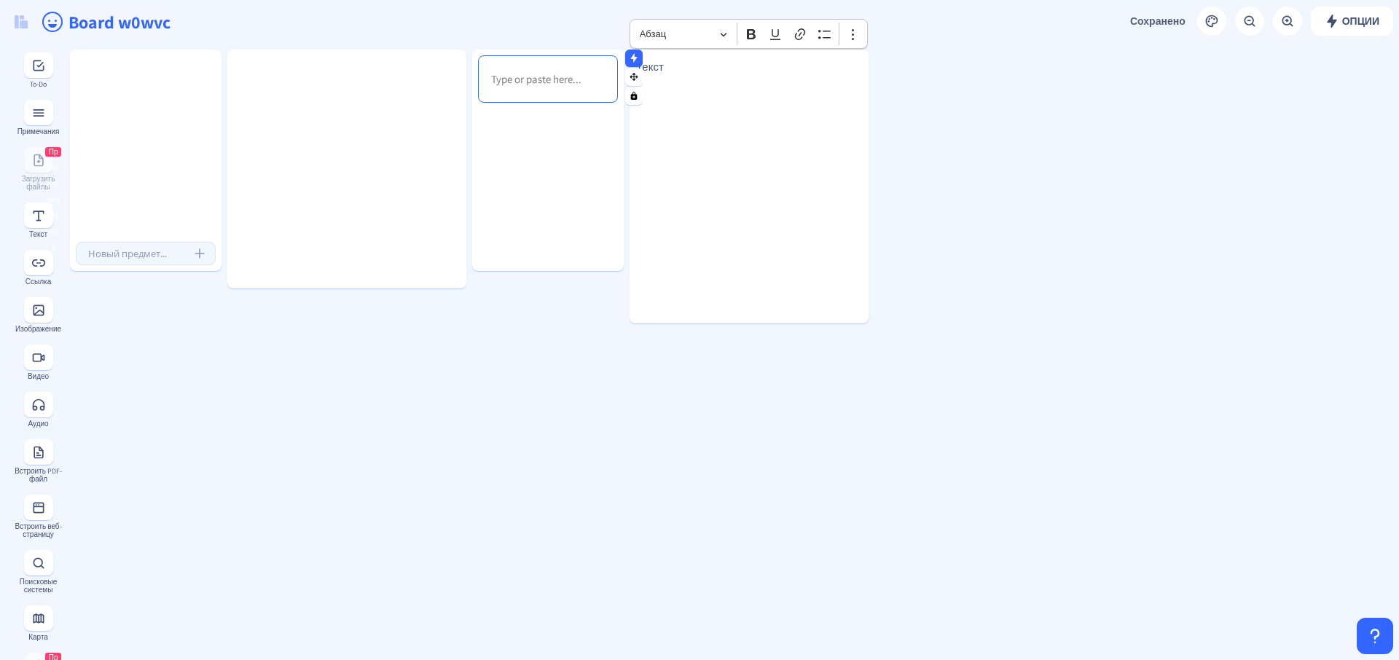
click at [857, 63] on button at bounding box center [853, 63] width 17 height 17
click at [830, 146] on div "Текст" at bounding box center [748, 176] width 239 height 274
click at [877, 51] on nb-icon at bounding box center [878, 57] width 15 height 15
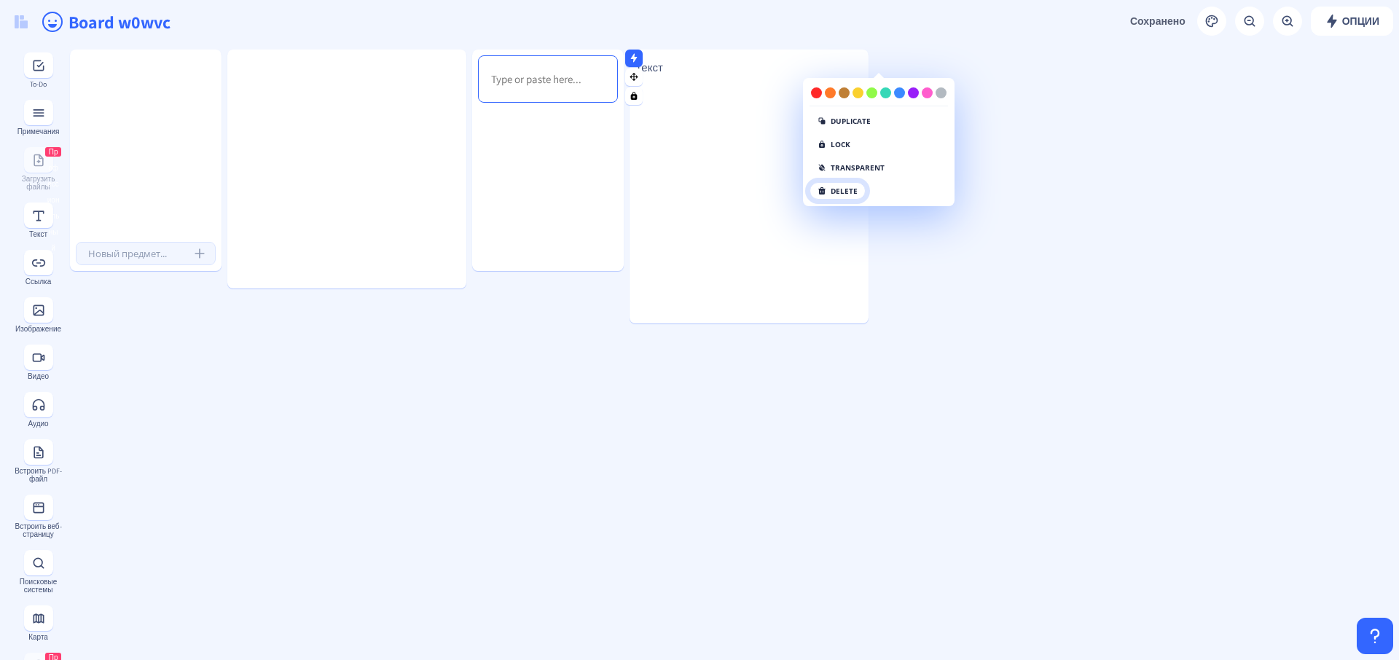
click at [825, 195] on button "delete" at bounding box center [837, 190] width 56 height 17
click at [862, 194] on button "click again" at bounding box center [846, 190] width 75 height 17
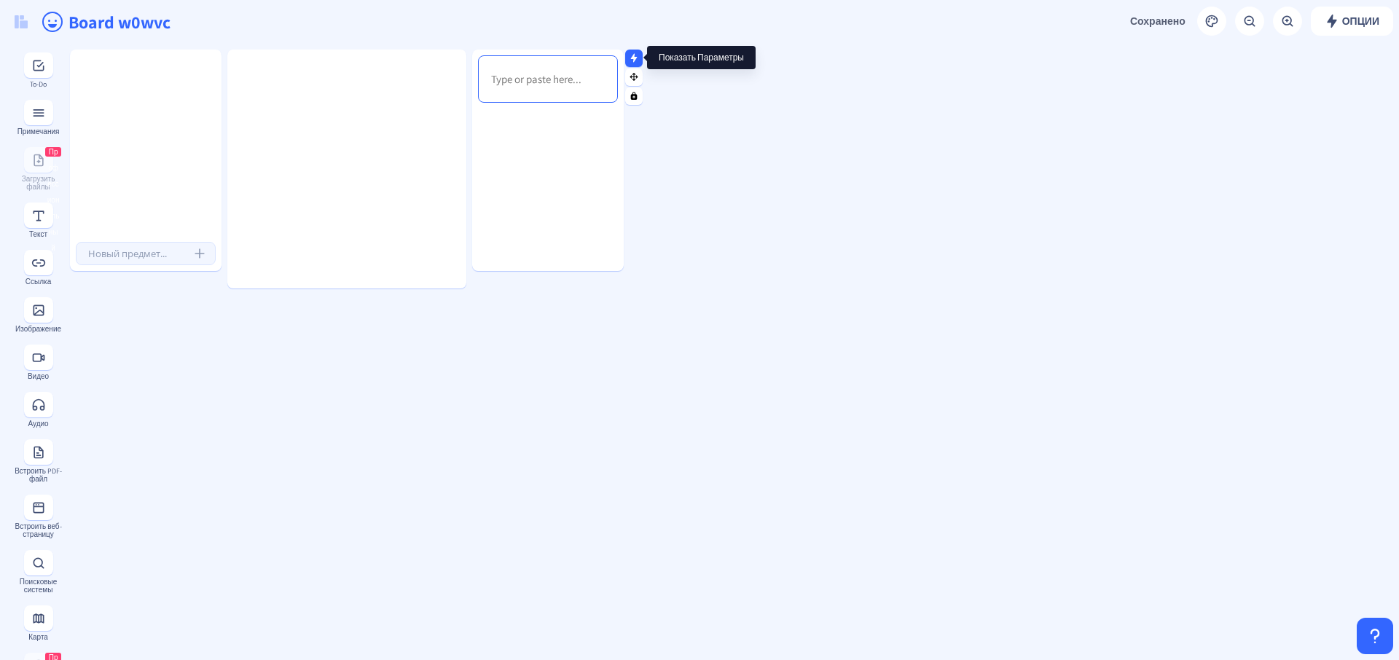
click at [632, 62] on rect at bounding box center [633, 57] width 9 height 9
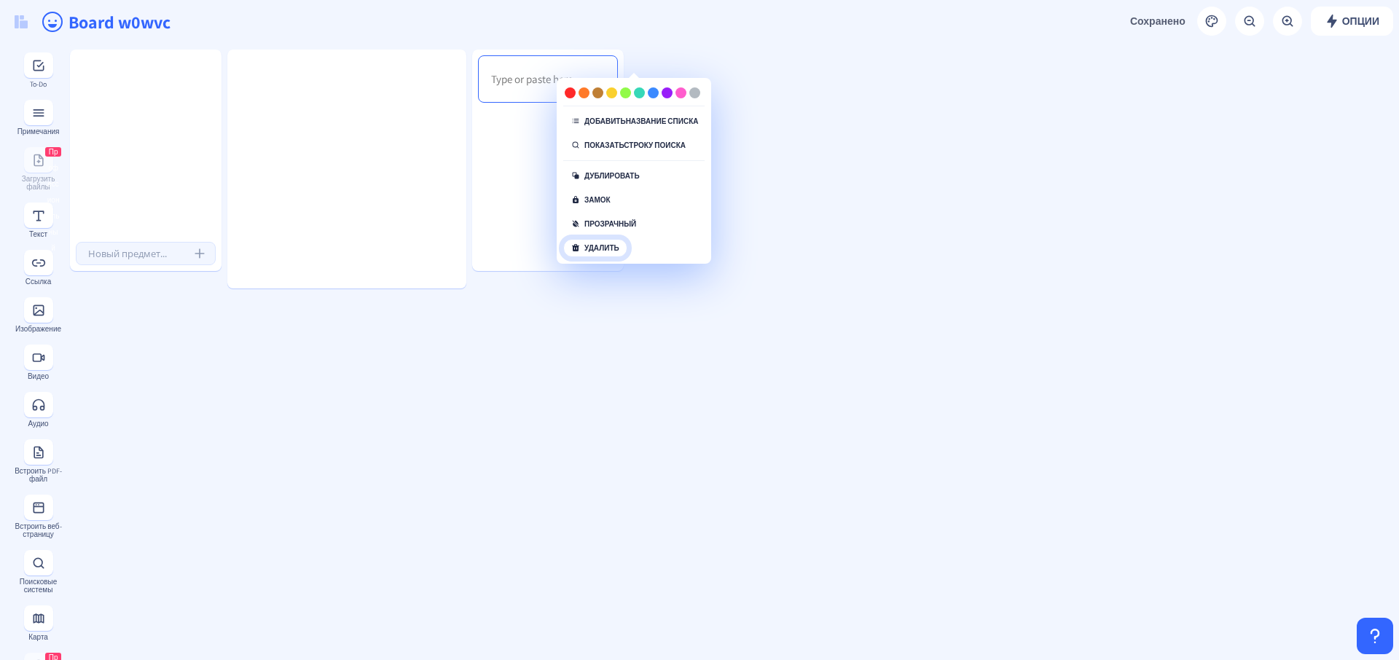
click at [587, 252] on button "Удалить" at bounding box center [595, 248] width 64 height 18
click at [610, 253] on button "нажмите еще раз" at bounding box center [613, 248] width 101 height 18
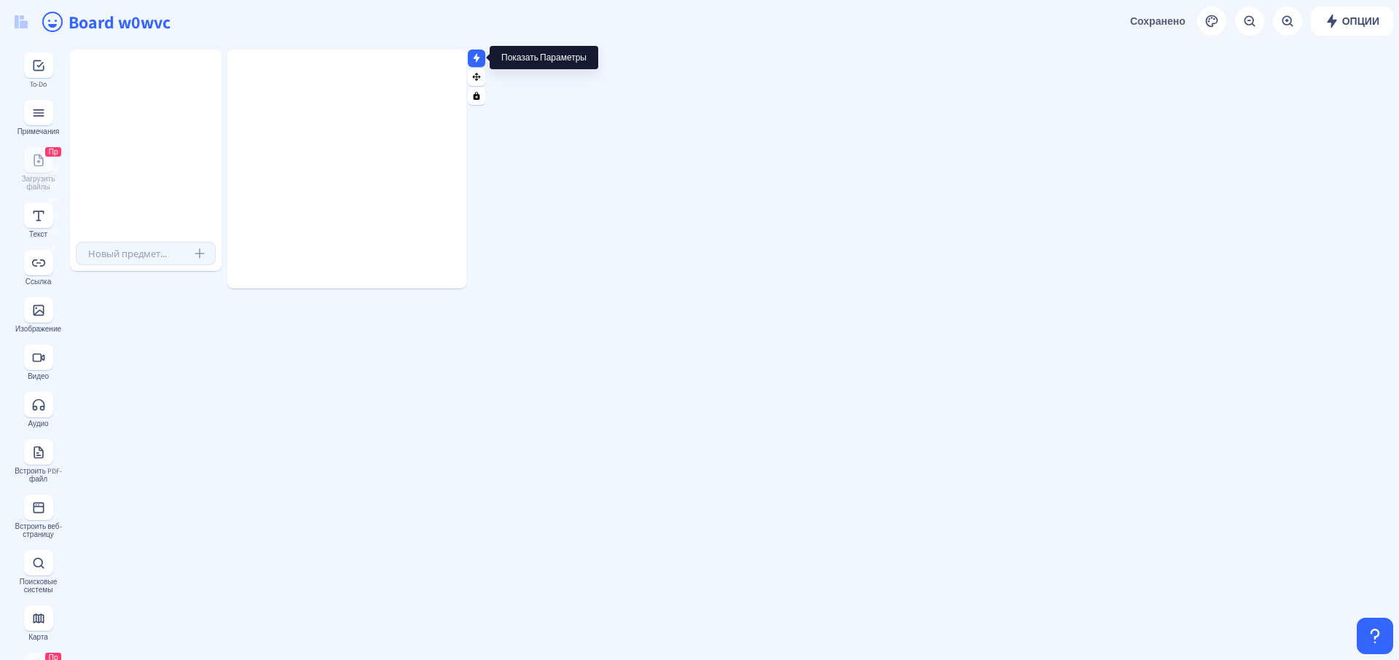
click at [482, 61] on nb-icon at bounding box center [476, 57] width 15 height 15
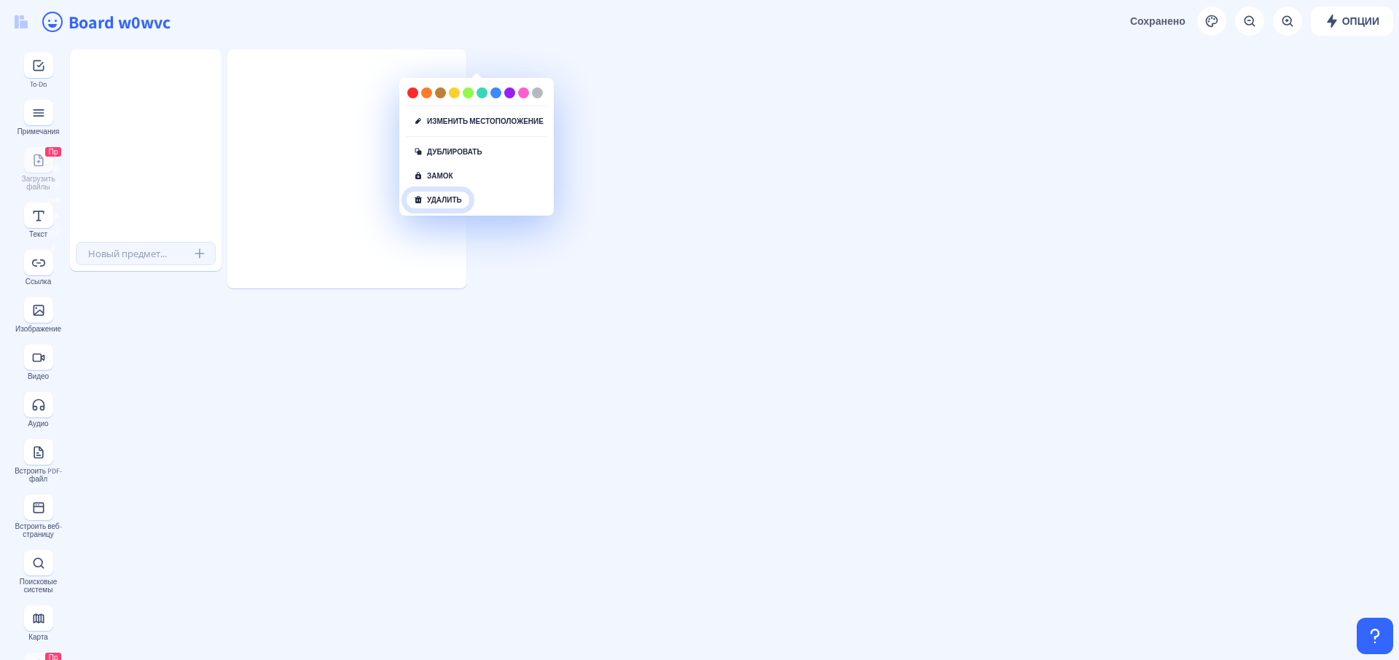
click at [440, 201] on button "Удалить" at bounding box center [438, 200] width 64 height 18
click at [440, 202] on button "нажмите еще раз" at bounding box center [456, 200] width 101 height 18
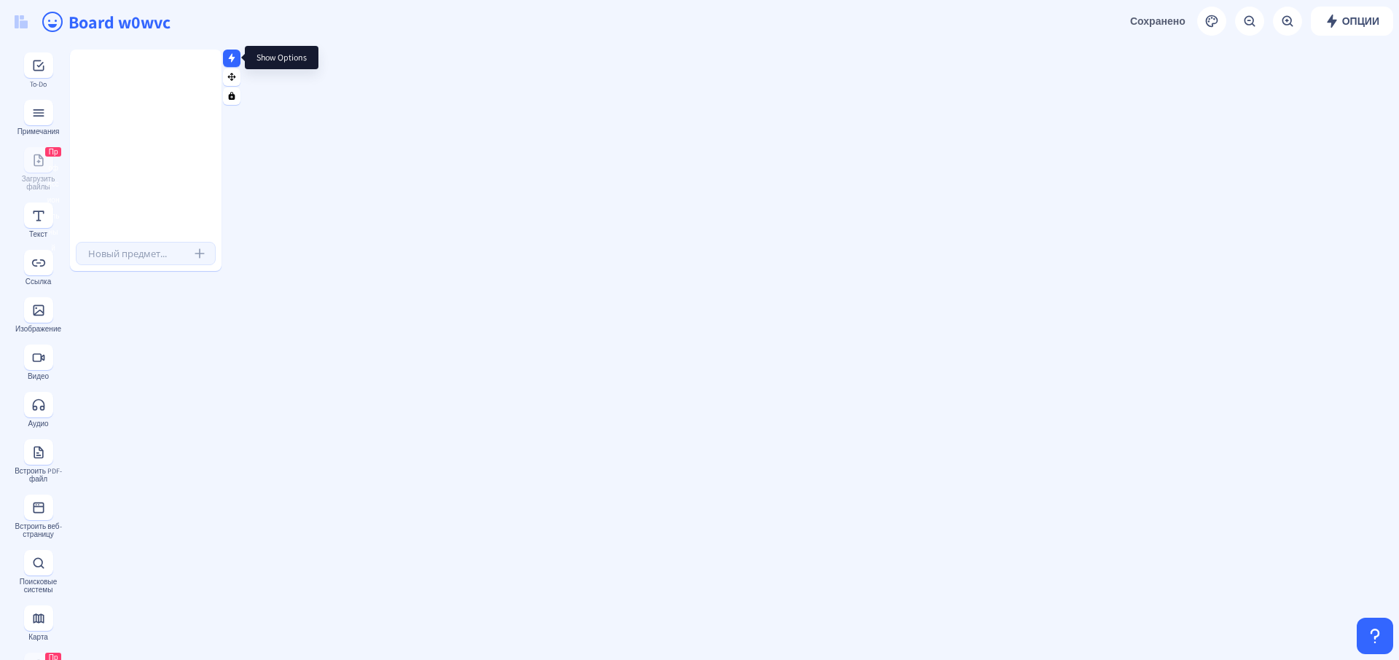
click at [232, 58] on icon at bounding box center [232, 57] width 7 height 9
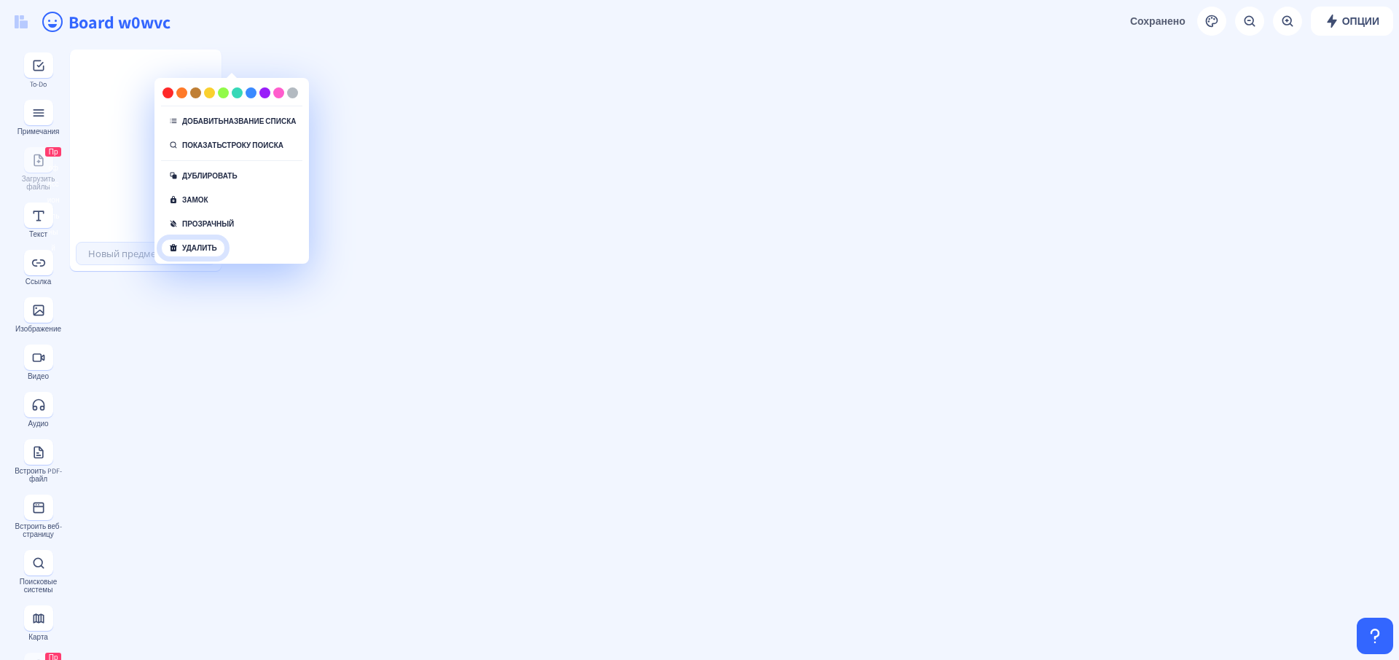
click at [208, 248] on button "Удалить" at bounding box center [193, 248] width 64 height 18
click at [212, 251] on button "нажмите еще раз" at bounding box center [211, 248] width 101 height 18
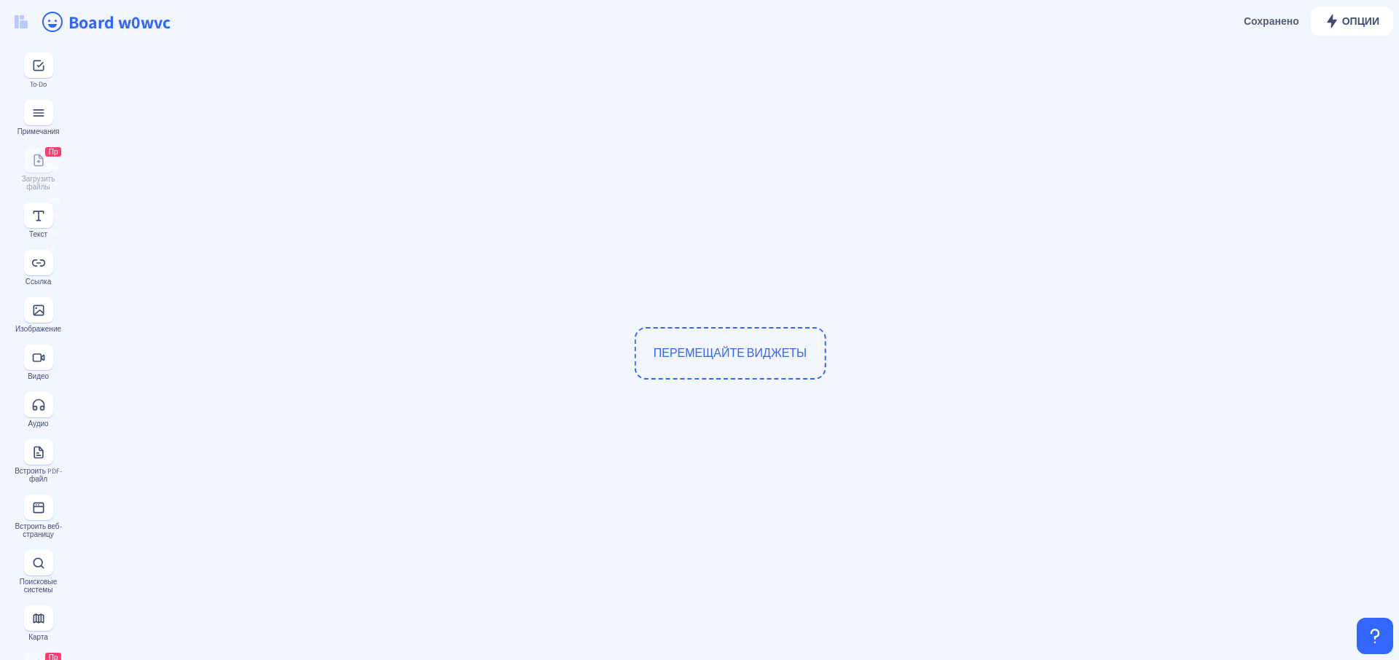
click at [79, 29] on input "Board w0wvc" at bounding box center [416, 22] width 699 height 44
drag, startPoint x: 190, startPoint y: 14, endPoint x: 66, endPoint y: 24, distance: 125.0
click at [66, 24] on div "Board w0wvc" at bounding box center [699, 22] width 1399 height 44
click at [690, 365] on span "ПЕРЕМЕЩАЙТЕ ВИДЖЕТЫ" at bounding box center [730, 353] width 192 height 52
click at [698, 348] on ya-tr-span "ПЕРЕМЕЩАЙТЕ ВИДЖЕТЫ" at bounding box center [730, 352] width 154 height 15
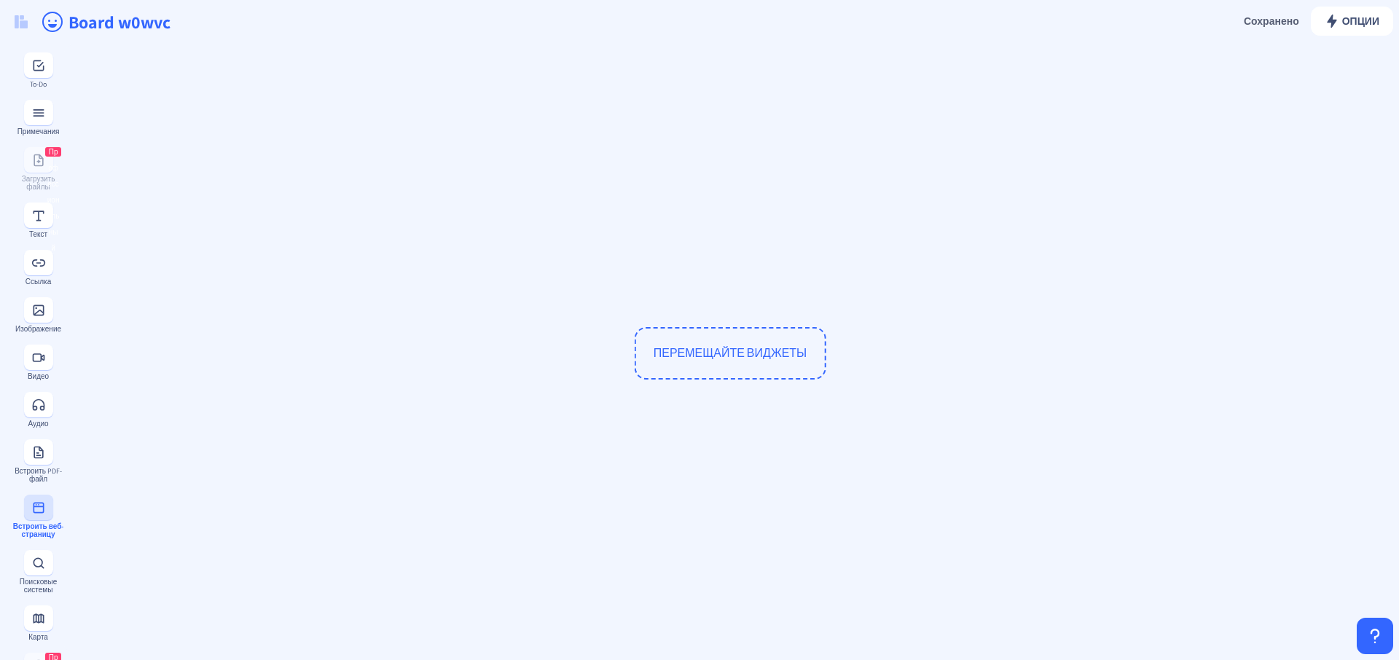
click at [38, 439] on ya-tr-span "Встроить веб-страницу" at bounding box center [38, 530] width 51 height 17
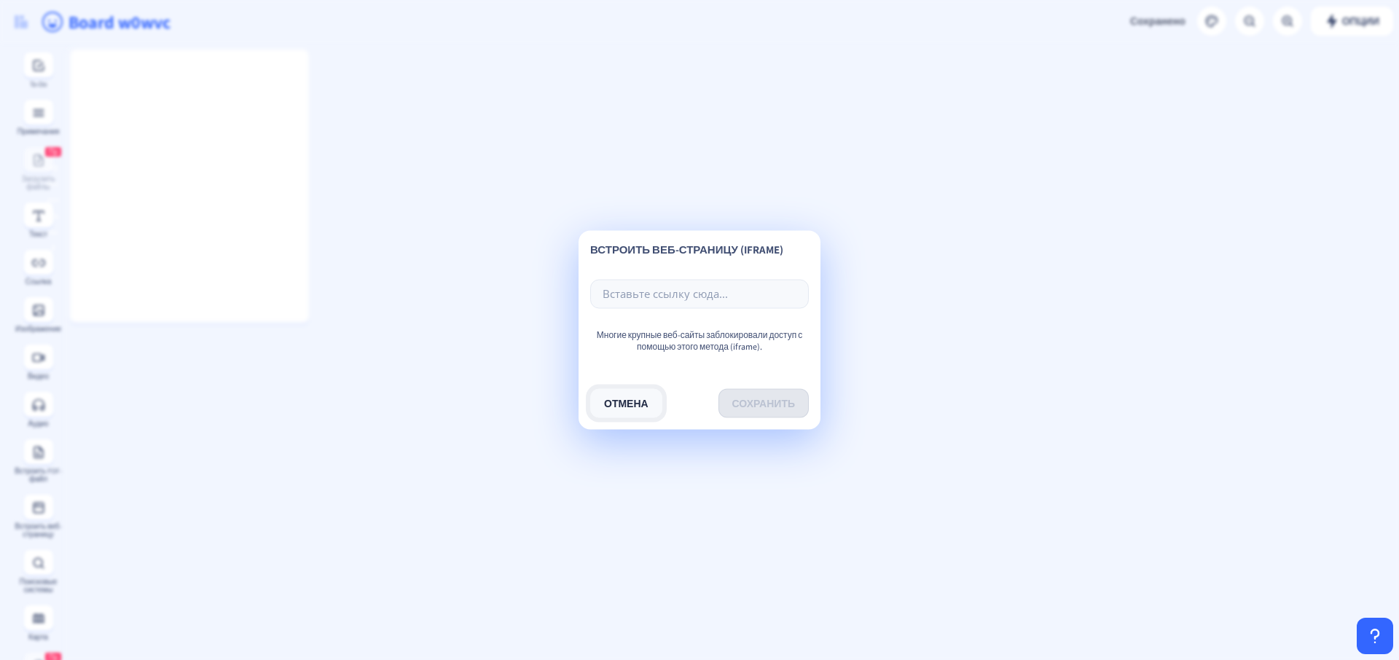
click at [652, 392] on button "Отмена" at bounding box center [626, 403] width 72 height 29
